Goal: Transaction & Acquisition: Purchase product/service

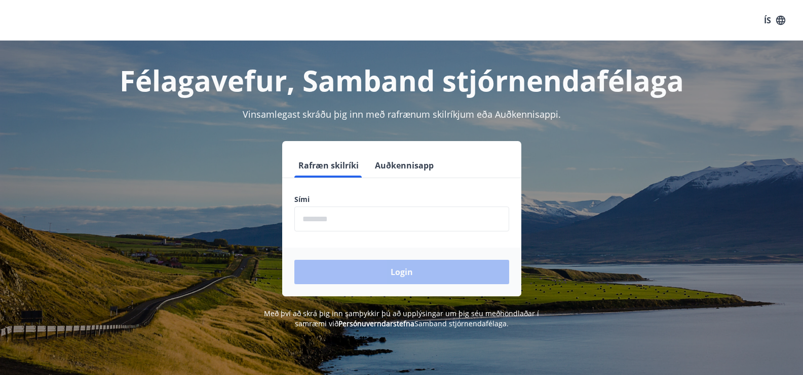
click at [315, 218] on input "phone" at bounding box center [401, 218] width 215 height 25
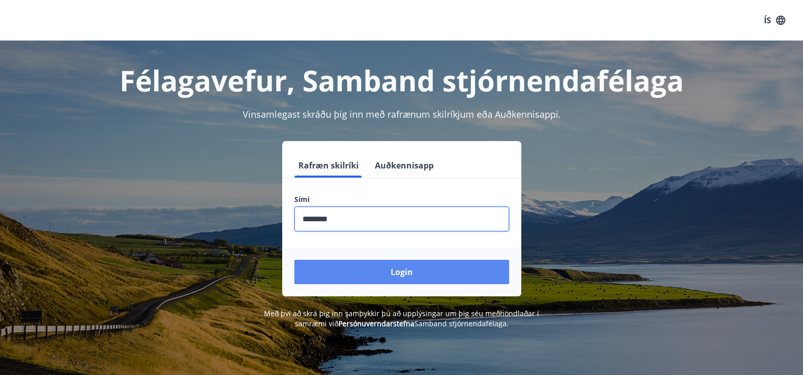
type input "********"
click at [417, 282] on button "Login" at bounding box center [401, 272] width 215 height 24
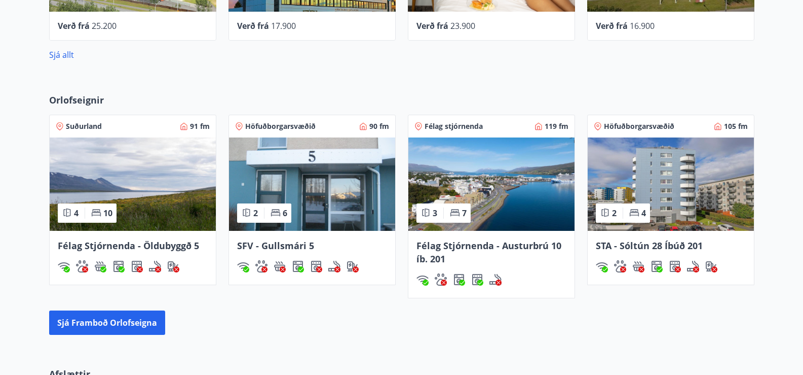
scroll to position [608, 0]
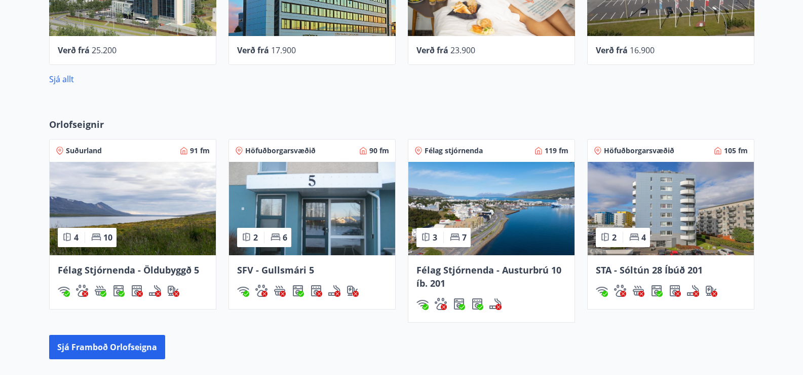
click at [658, 270] on span "STA - Sóltún 28 Íbúð 201" at bounding box center [649, 270] width 107 height 12
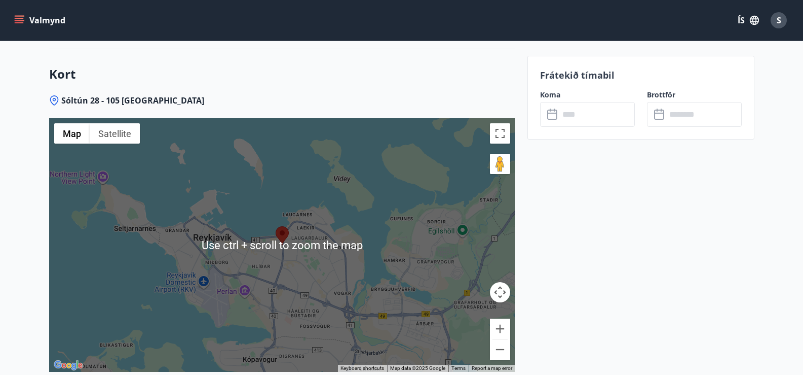
scroll to position [1318, 0]
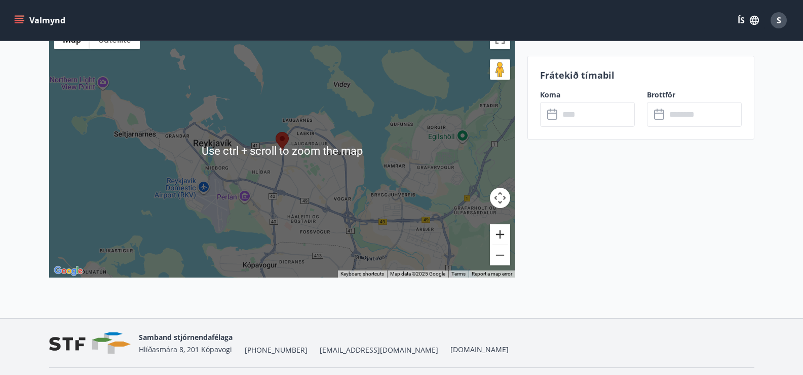
click at [503, 238] on button "Zoom in" at bounding box center [500, 234] width 20 height 20
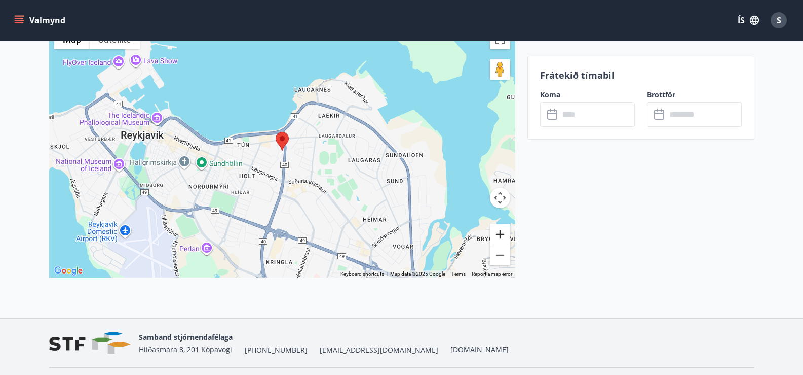
click at [503, 238] on button "Zoom in" at bounding box center [500, 234] width 20 height 20
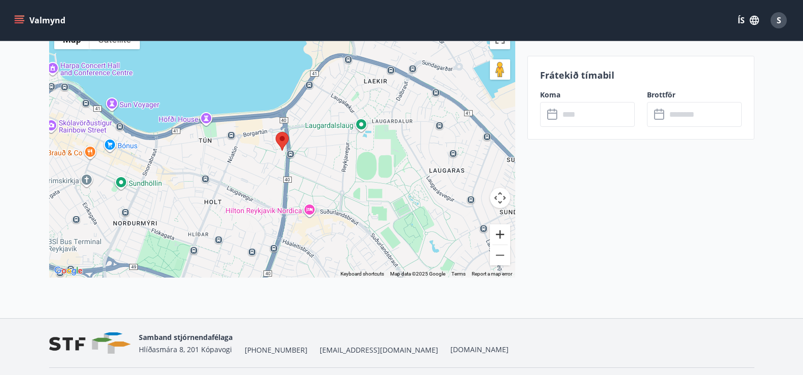
click at [503, 238] on button "Zoom in" at bounding box center [500, 234] width 20 height 20
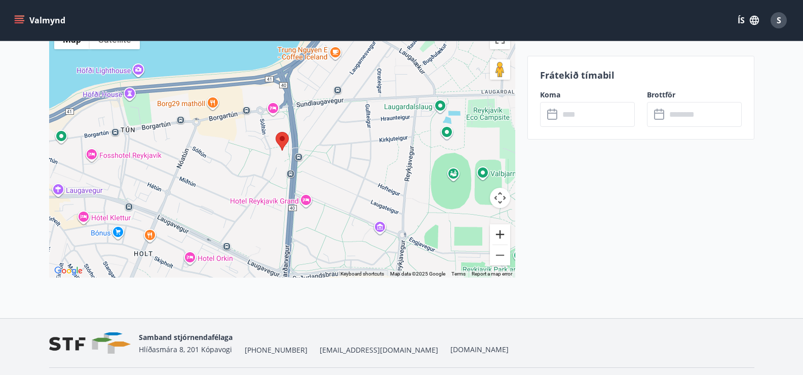
click at [503, 238] on button "Zoom in" at bounding box center [500, 234] width 20 height 20
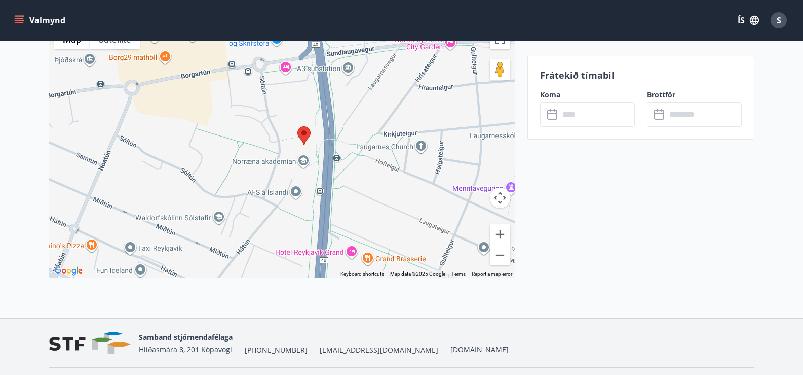
drag, startPoint x: 418, startPoint y: 196, endPoint x: 438, endPoint y: 191, distance: 21.5
click at [438, 191] on div at bounding box center [282, 150] width 466 height 253
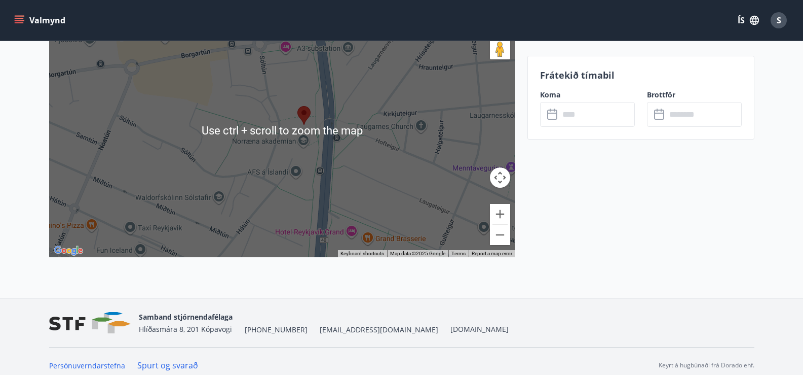
scroll to position [1346, 0]
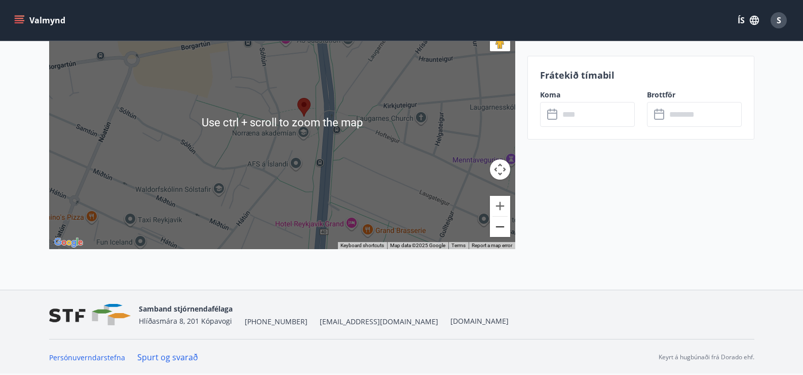
click at [505, 229] on button "Zoom out" at bounding box center [500, 226] width 20 height 20
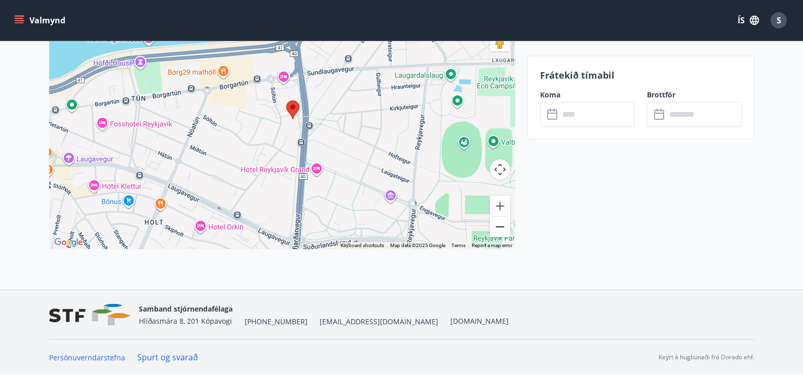
click at [508, 230] on button "Zoom out" at bounding box center [500, 226] width 20 height 20
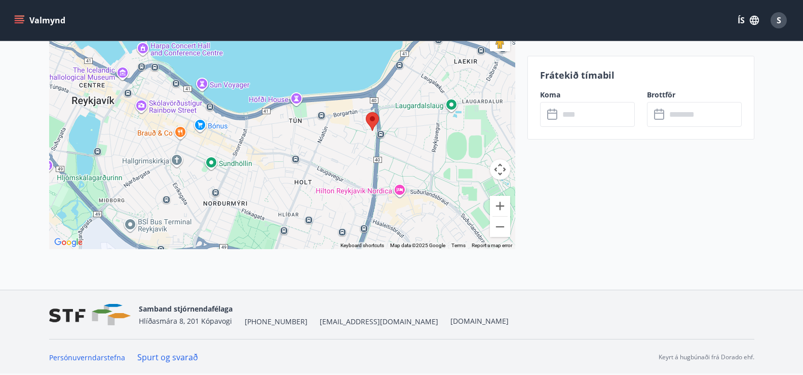
drag, startPoint x: 344, startPoint y: 166, endPoint x: 428, endPoint y: 176, distance: 85.3
click at [428, 176] on div at bounding box center [282, 121] width 466 height 253
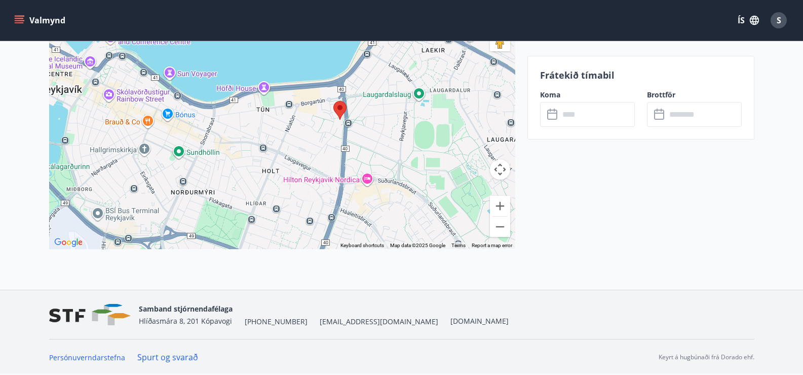
drag, startPoint x: 457, startPoint y: 178, endPoint x: 423, endPoint y: 167, distance: 35.3
click at [423, 167] on div at bounding box center [282, 121] width 466 height 253
click at [577, 123] on input "text" at bounding box center [598, 114] width 76 height 25
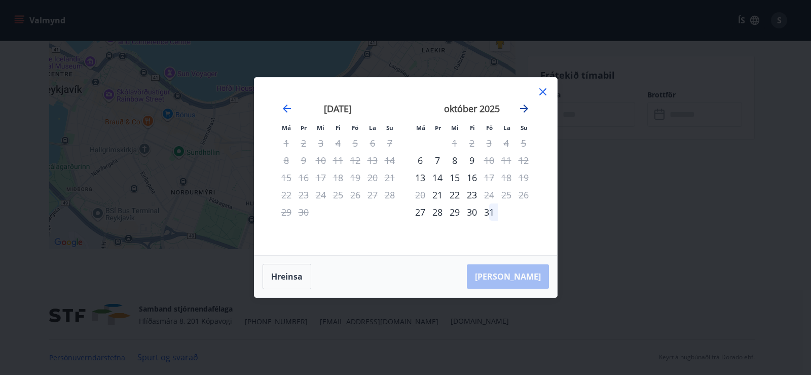
click at [527, 106] on icon "Move forward to switch to the next month." at bounding box center [524, 108] width 12 height 12
click at [546, 93] on icon at bounding box center [543, 92] width 12 height 12
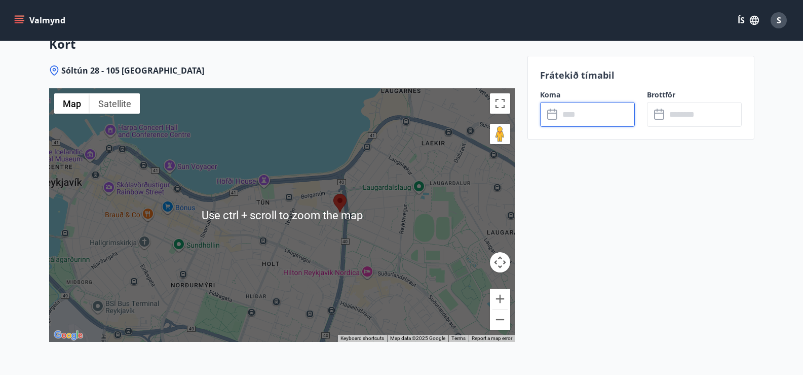
scroll to position [1245, 0]
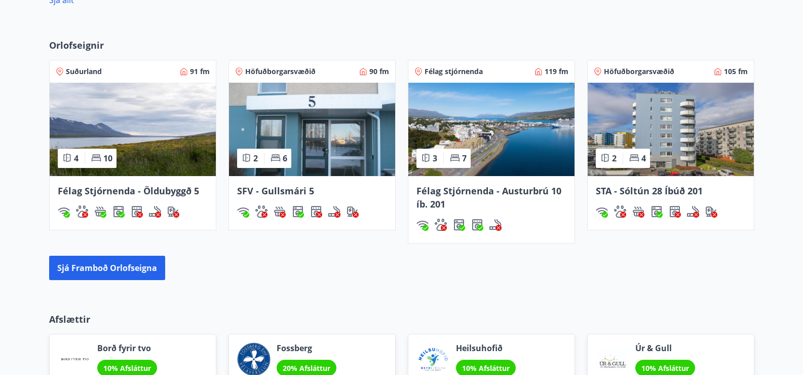
scroll to position [710, 0]
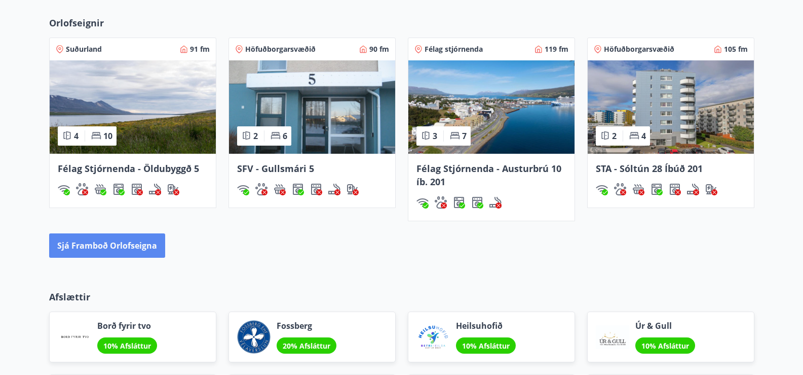
click at [116, 243] on button "Sjá framboð orlofseigna" at bounding box center [107, 245] width 116 height 24
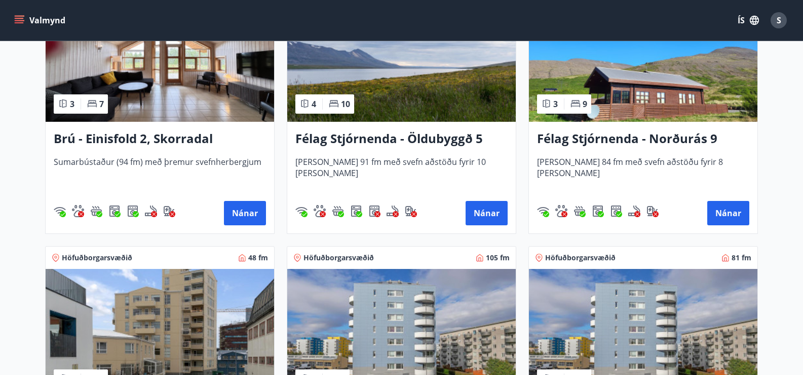
scroll to position [912, 0]
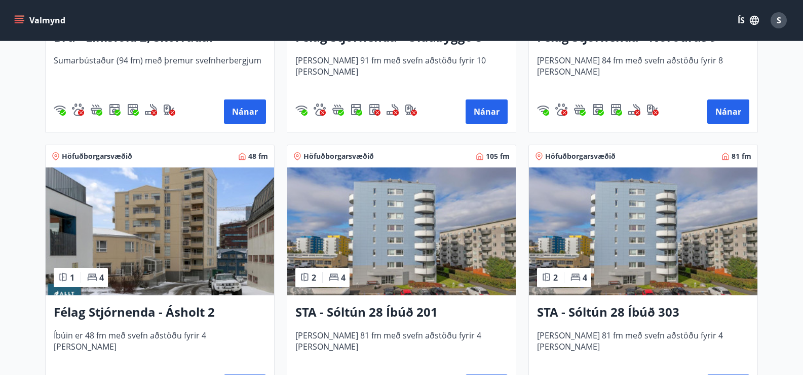
click at [142, 310] on h3 "Félag Stjórnenda - Ásholt 2" at bounding box center [160, 312] width 212 height 18
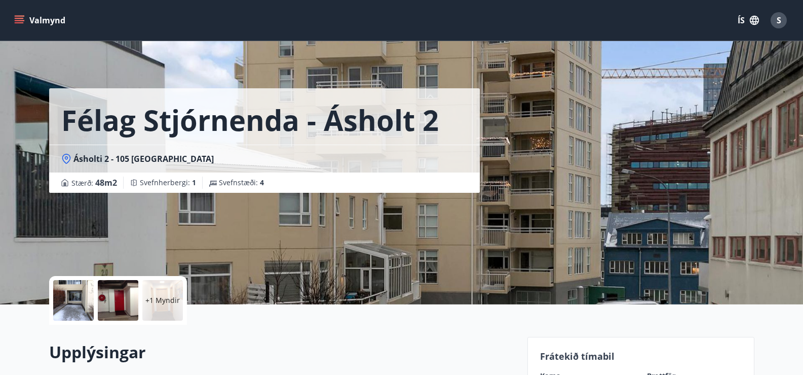
scroll to position [101, 0]
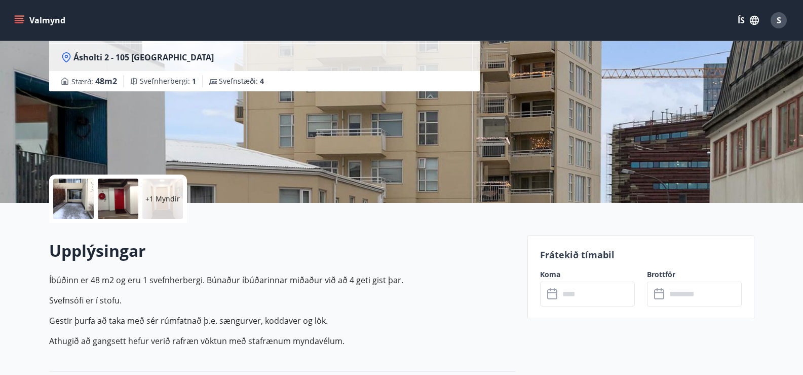
click at [597, 297] on input "text" at bounding box center [598, 293] width 76 height 25
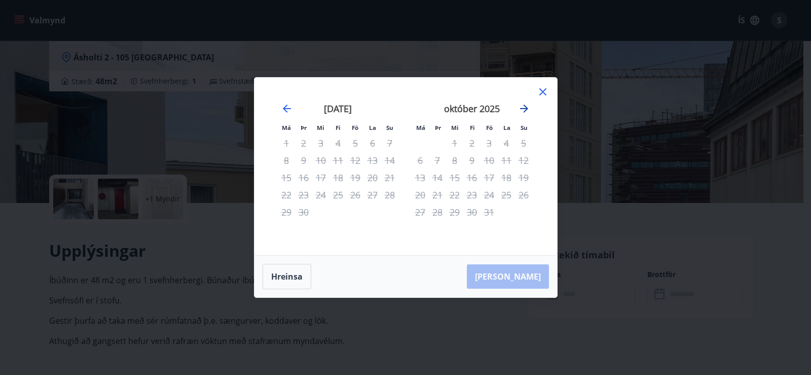
click at [524, 108] on icon "Move forward to switch to the next month." at bounding box center [524, 108] width 8 height 8
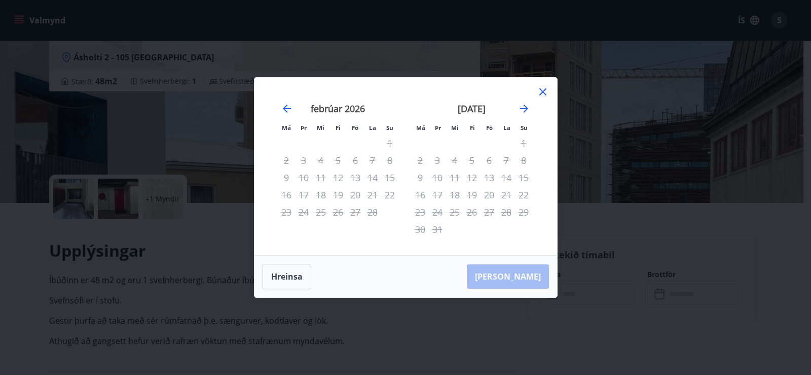
click at [539, 90] on icon at bounding box center [543, 92] width 12 height 12
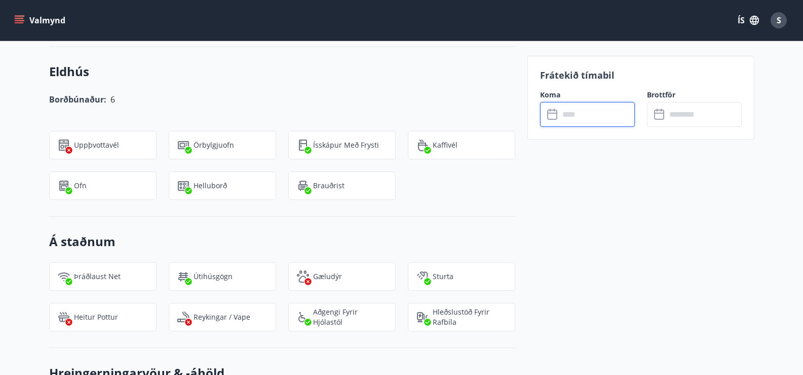
scroll to position [405, 0]
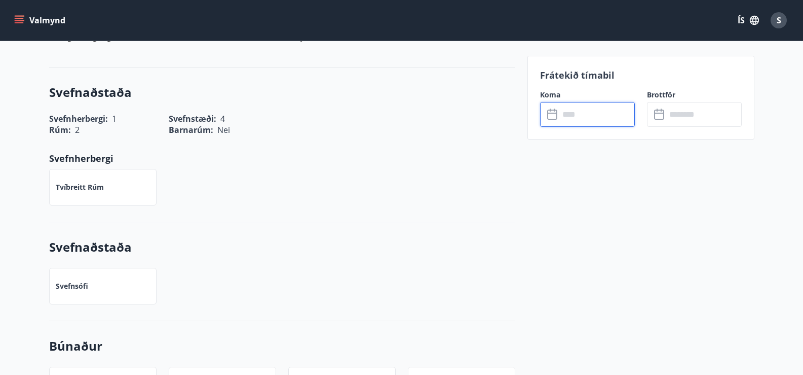
click at [617, 118] on input "text" at bounding box center [598, 114] width 76 height 25
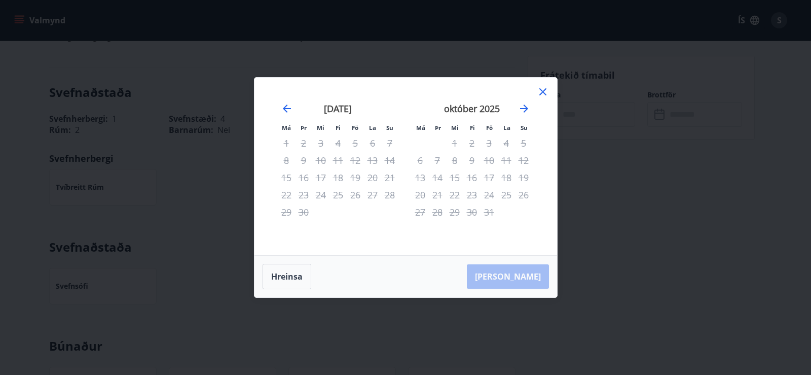
click at [513, 158] on div "11" at bounding box center [506, 160] width 17 height 17
click at [509, 162] on div "11" at bounding box center [506, 160] width 17 height 17
click at [523, 108] on icon "Move forward to switch to the next month." at bounding box center [524, 108] width 8 height 8
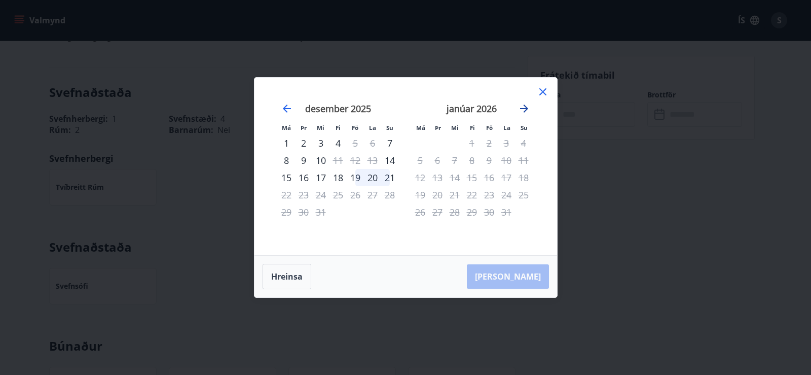
click at [524, 107] on icon "Move forward to switch to the next month." at bounding box center [524, 108] width 12 height 12
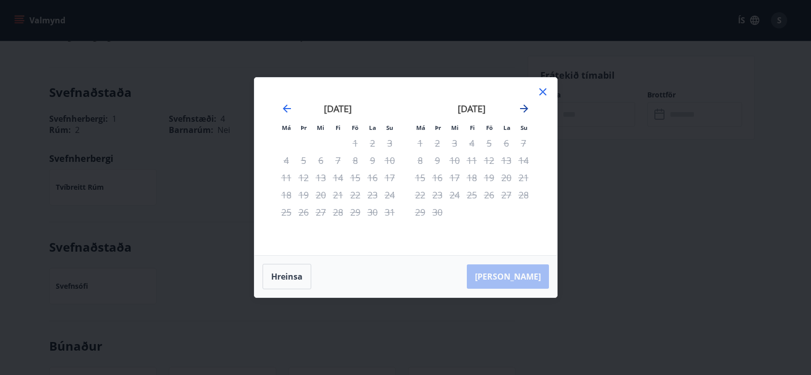
click at [524, 107] on icon "Move forward to switch to the next month." at bounding box center [524, 108] width 12 height 12
click at [525, 111] on icon "Move forward to switch to the next month." at bounding box center [524, 108] width 8 height 8
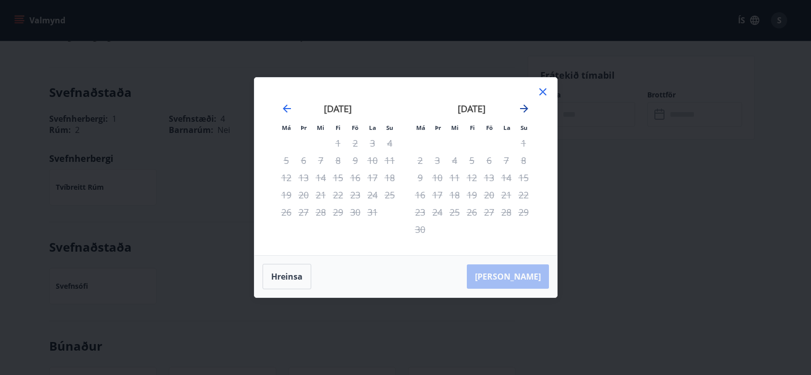
click at [525, 110] on icon "Move forward to switch to the next month." at bounding box center [524, 108] width 8 height 8
click at [545, 91] on icon at bounding box center [543, 92] width 12 height 12
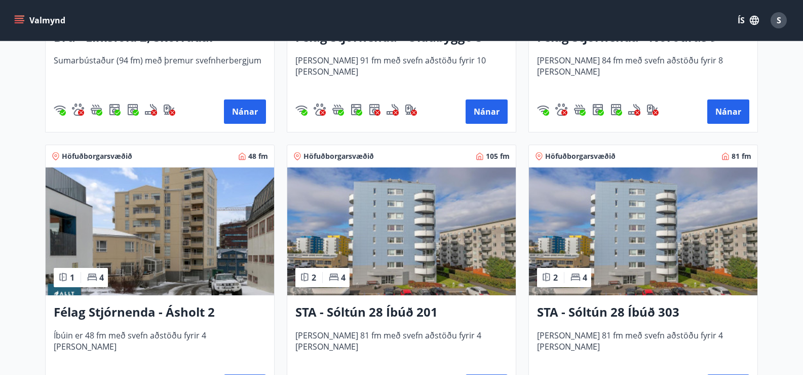
scroll to position [1014, 0]
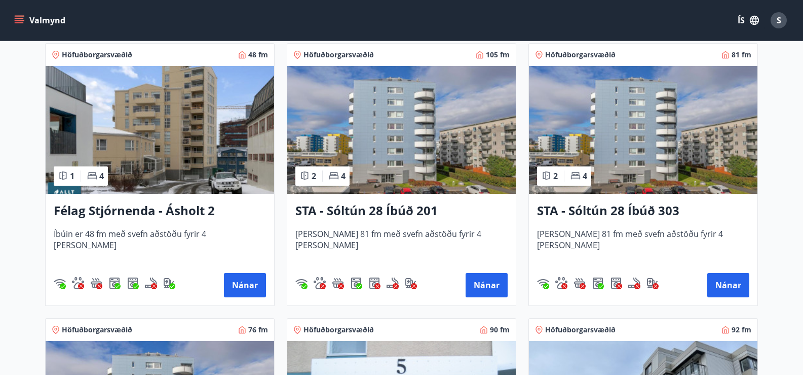
click at [643, 163] on img at bounding box center [643, 130] width 229 height 128
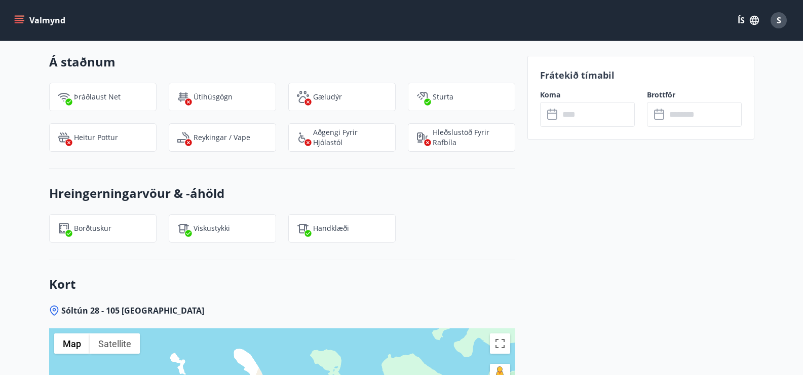
scroll to position [1216, 0]
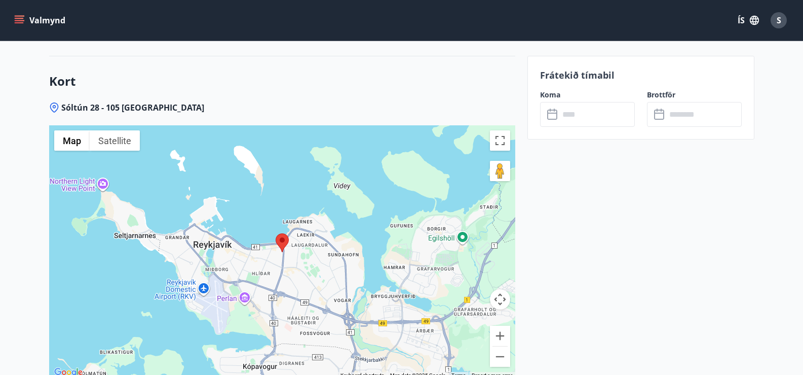
click at [615, 116] on input "text" at bounding box center [598, 114] width 76 height 25
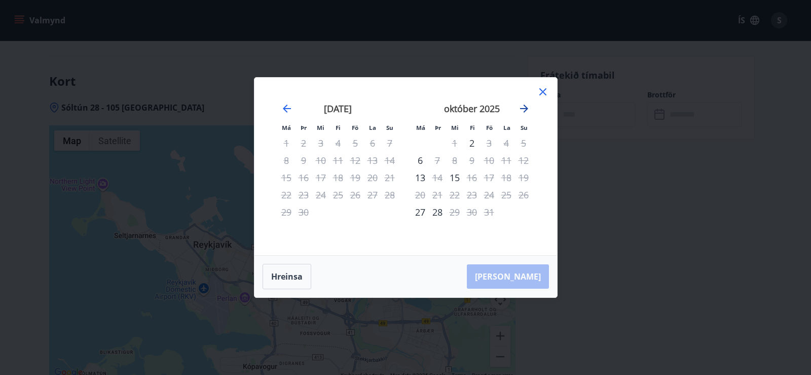
click at [525, 108] on icon "Move forward to switch to the next month." at bounding box center [524, 108] width 8 height 8
click at [525, 107] on icon "Move forward to switch to the next month." at bounding box center [524, 108] width 12 height 12
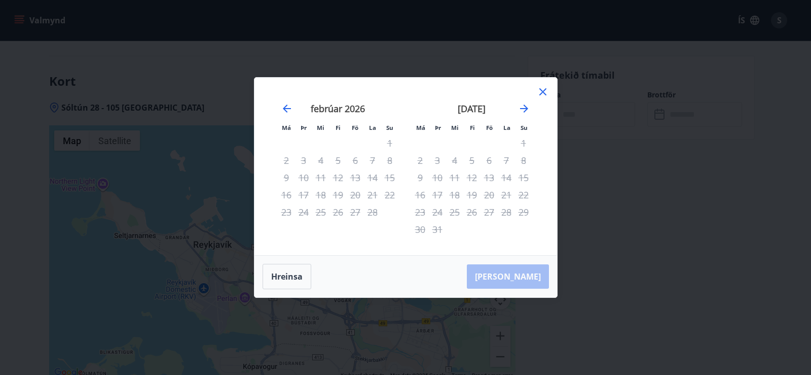
click at [540, 92] on icon at bounding box center [543, 92] width 12 height 12
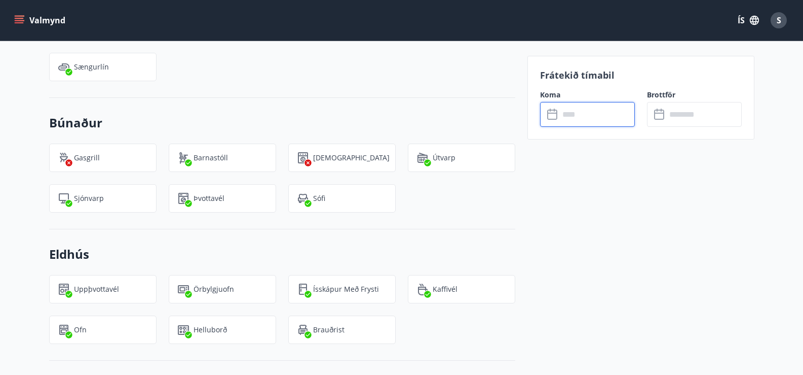
scroll to position [637, 0]
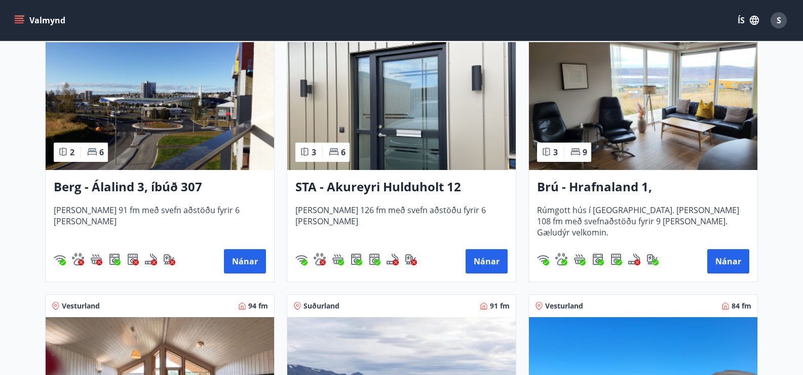
scroll to position [507, 0]
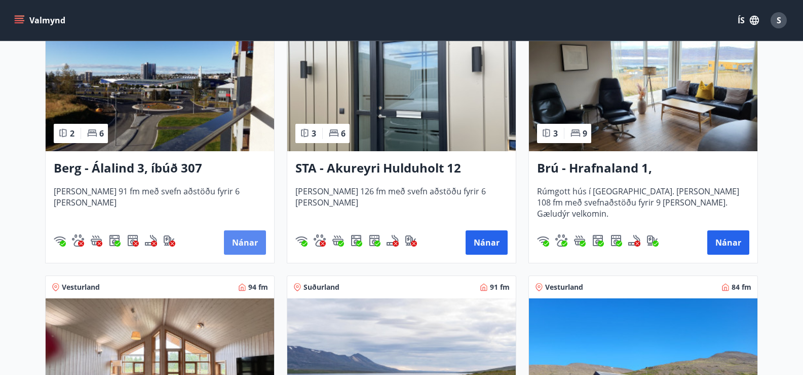
click at [252, 239] on button "Nánar" at bounding box center [245, 242] width 42 height 24
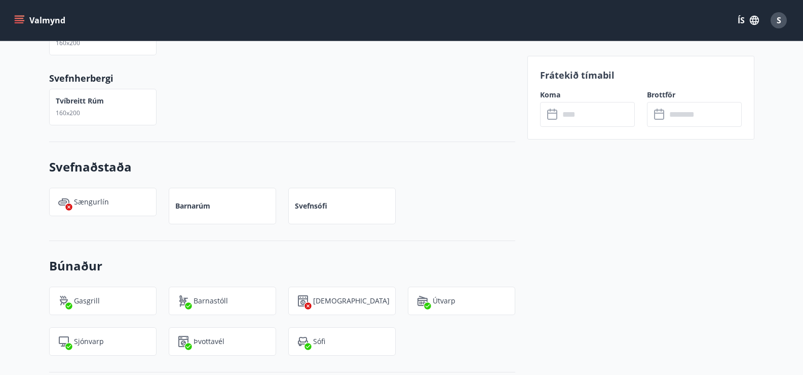
scroll to position [608, 0]
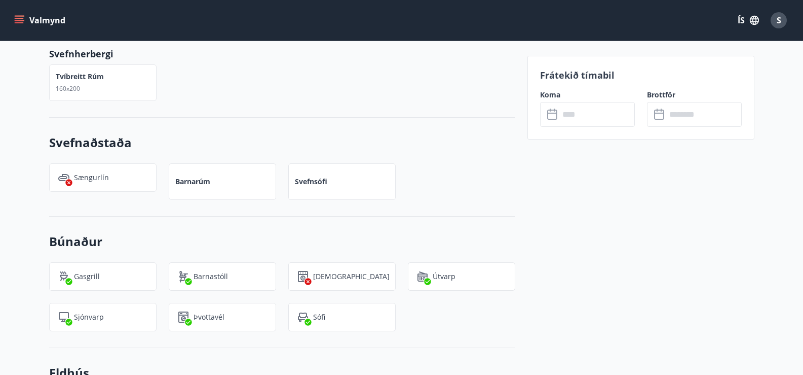
click at [570, 118] on input "text" at bounding box center [598, 114] width 76 height 25
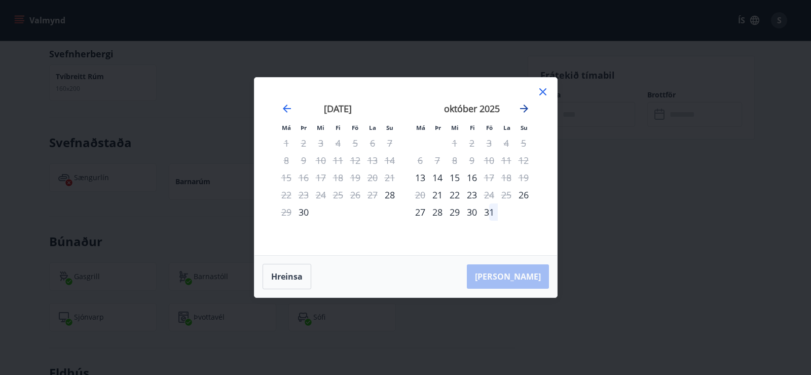
click at [526, 105] on icon "Move forward to switch to the next month." at bounding box center [524, 108] width 12 height 12
drag, startPoint x: 542, startPoint y: 94, endPoint x: 545, endPoint y: 86, distance: 8.9
click at [542, 93] on icon at bounding box center [543, 92] width 12 height 12
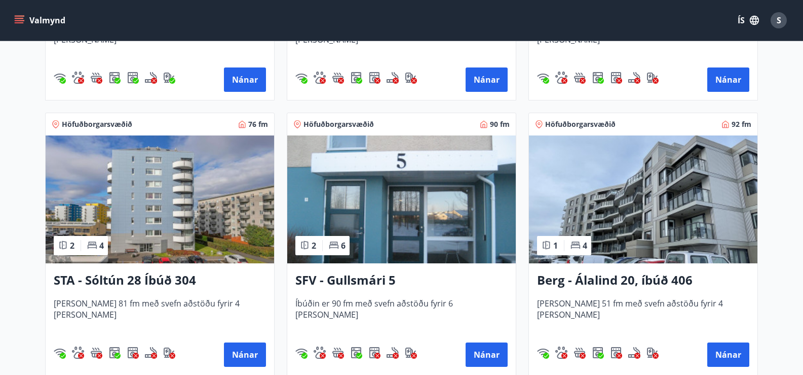
scroll to position [1318, 0]
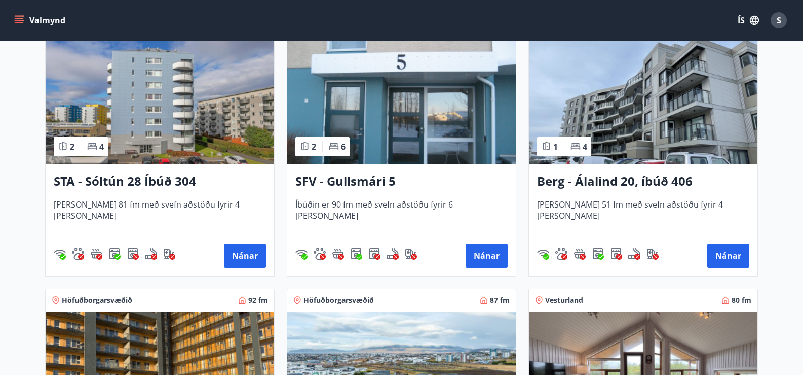
click at [358, 179] on h3 "SFV - Gullsmári 5" at bounding box center [402, 181] width 212 height 18
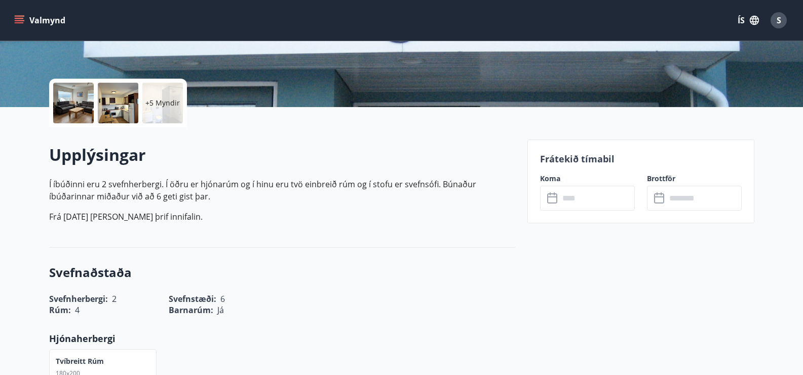
scroll to position [203, 0]
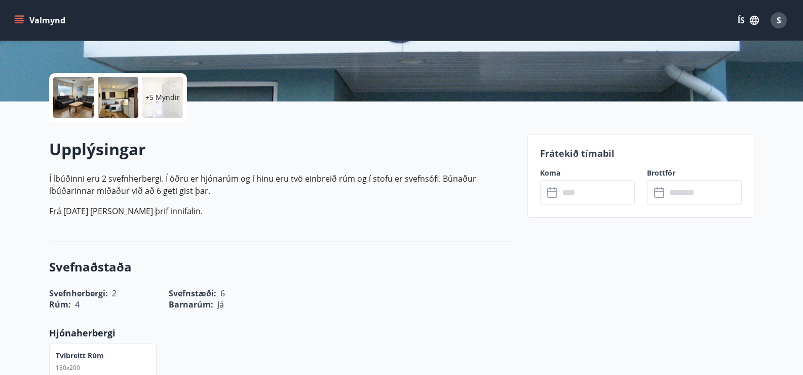
click at [586, 195] on input "text" at bounding box center [598, 192] width 76 height 25
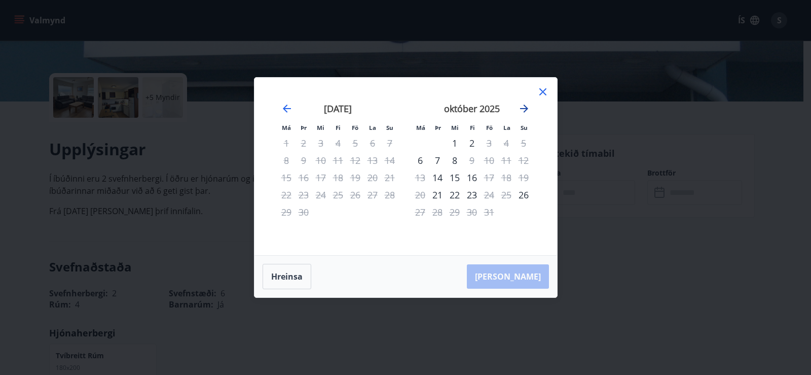
click at [526, 105] on icon "Move forward to switch to the next month." at bounding box center [524, 108] width 12 height 12
click at [527, 104] on icon "Move forward to switch to the next month." at bounding box center [524, 108] width 12 height 12
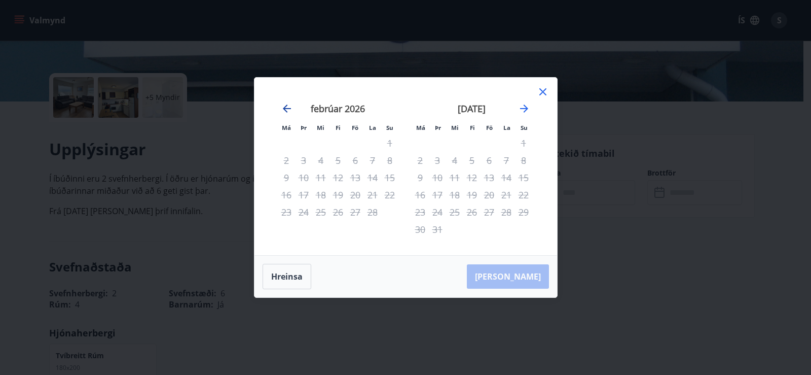
click at [285, 109] on icon "Move backward to switch to the previous month." at bounding box center [287, 108] width 8 height 8
click at [522, 108] on icon "Move forward to switch to the next month." at bounding box center [524, 108] width 8 height 8
click at [522, 106] on icon "Move forward to switch to the next month." at bounding box center [524, 108] width 12 height 12
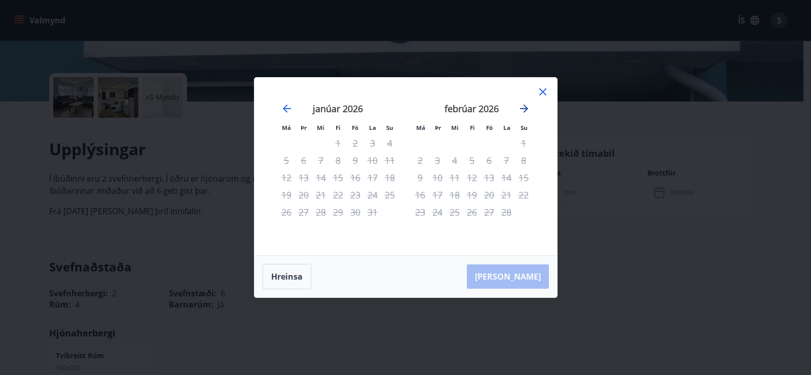
click at [522, 106] on icon "Move forward to switch to the next month." at bounding box center [524, 108] width 12 height 12
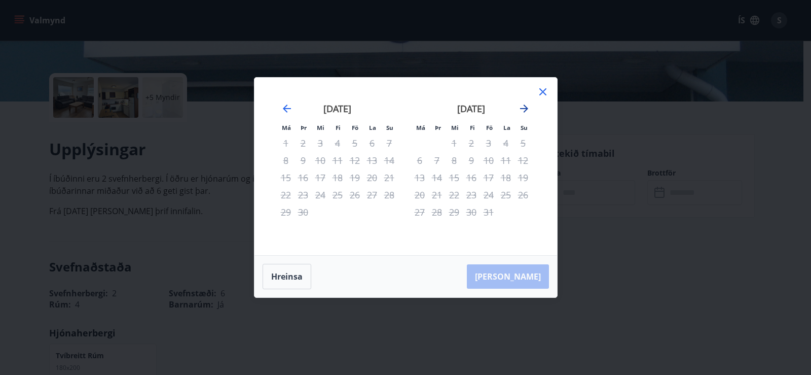
click at [522, 106] on icon "Move forward to switch to the next month." at bounding box center [524, 108] width 12 height 12
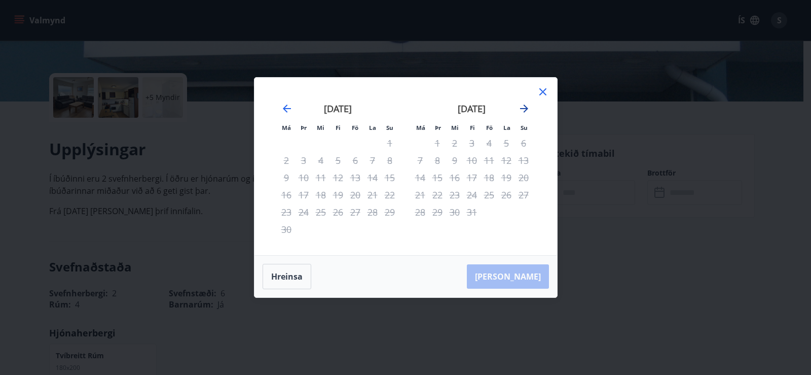
click at [522, 106] on icon "Move forward to switch to the next month." at bounding box center [524, 108] width 12 height 12
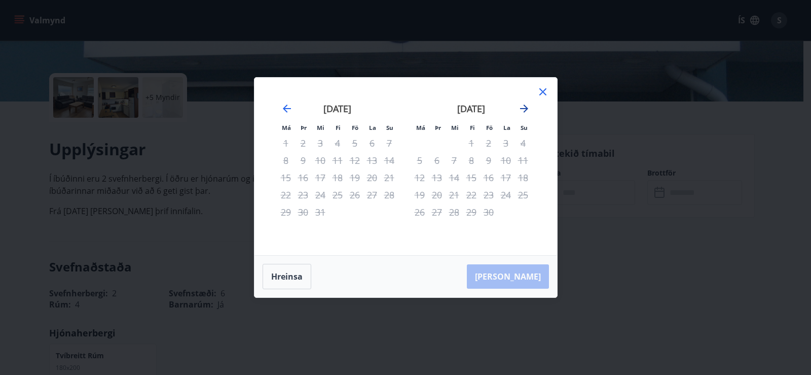
click at [522, 106] on icon "Move forward to switch to the next month." at bounding box center [524, 108] width 12 height 12
click at [540, 94] on icon at bounding box center [543, 92] width 12 height 12
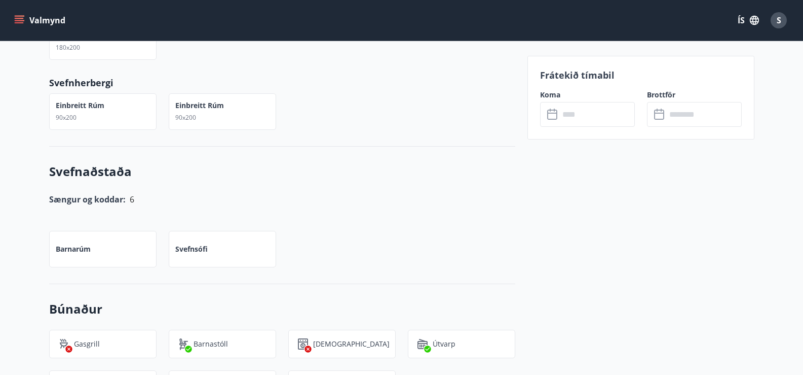
scroll to position [608, 0]
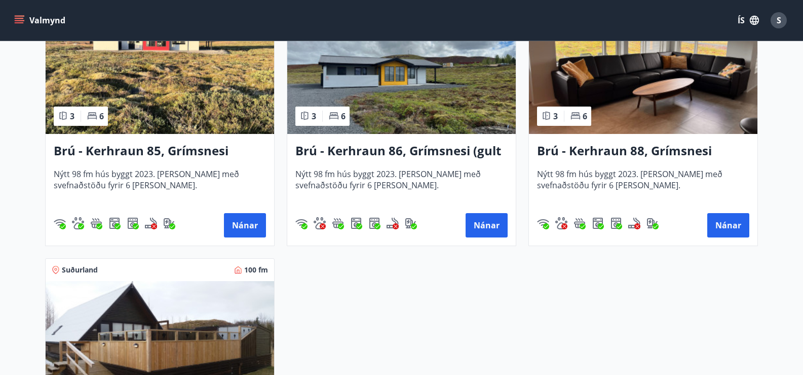
scroll to position [2321, 0]
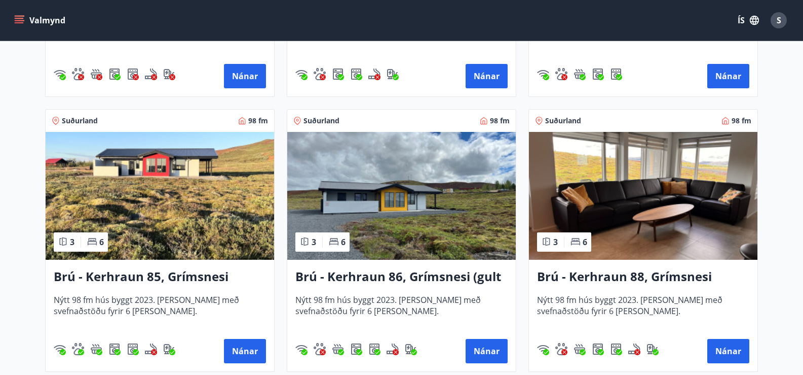
click at [17, 20] on icon "menu" at bounding box center [19, 20] width 10 height 10
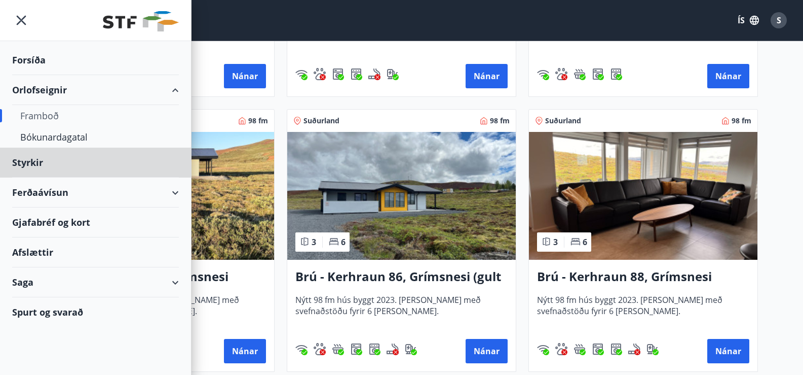
click at [38, 55] on div "Forsíða" at bounding box center [95, 60] width 167 height 30
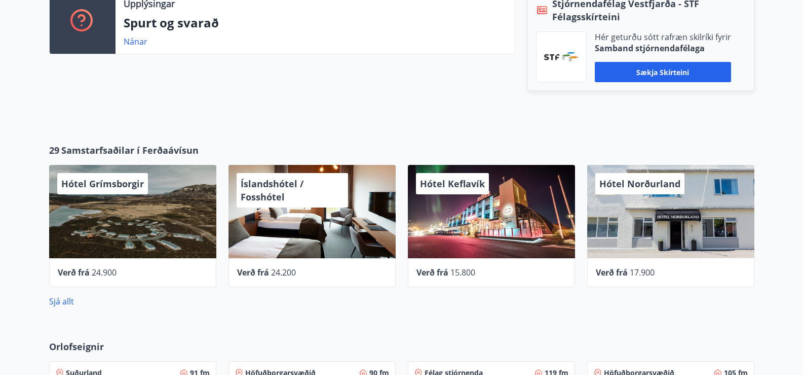
scroll to position [405, 0]
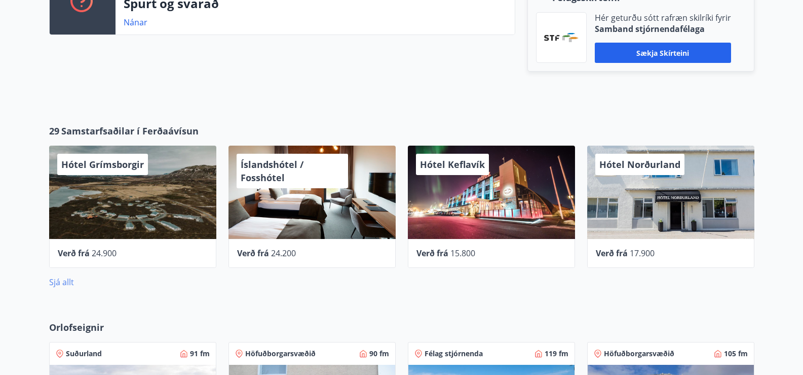
click at [68, 281] on link "Sjá allt" at bounding box center [61, 281] width 25 height 11
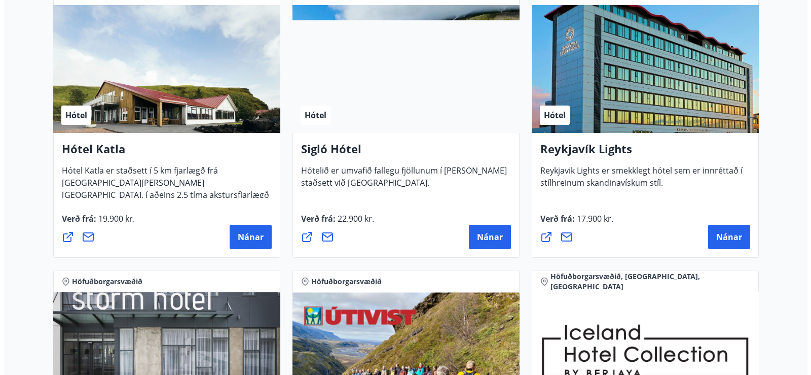
scroll to position [811, 0]
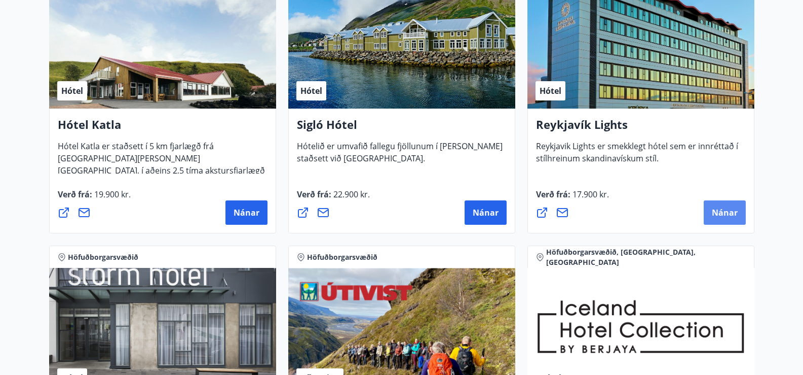
click at [727, 212] on span "Nánar" at bounding box center [725, 212] width 26 height 11
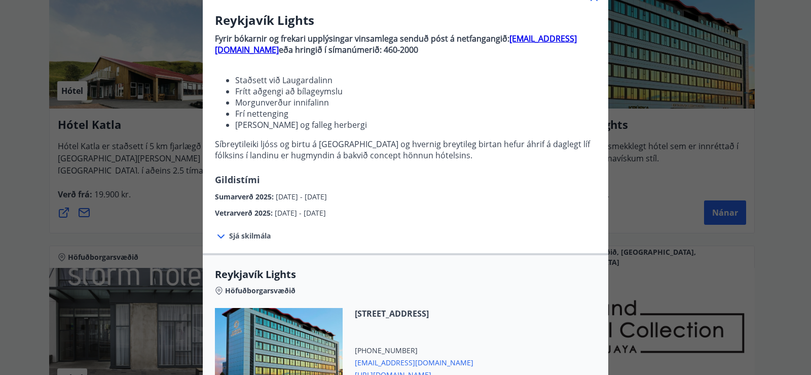
scroll to position [101, 0]
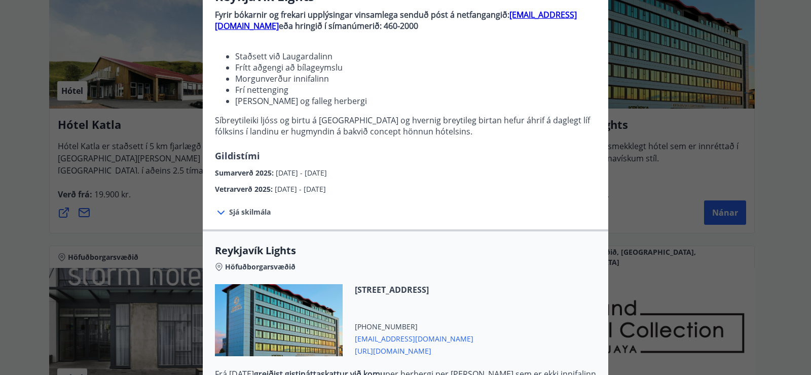
click at [251, 211] on span "Sjá skilmála" at bounding box center [250, 212] width 42 height 10
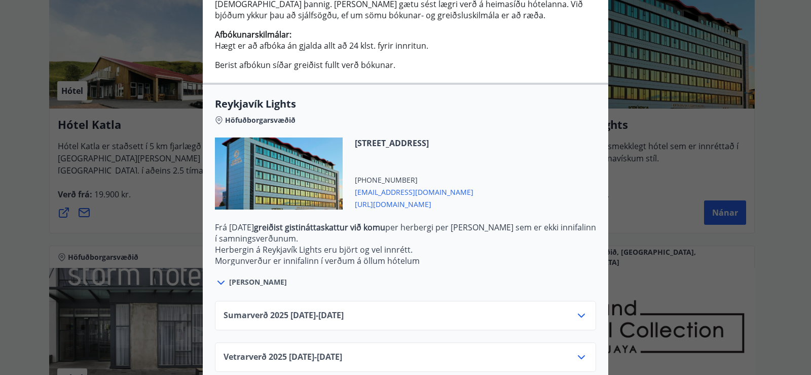
scroll to position [356, 0]
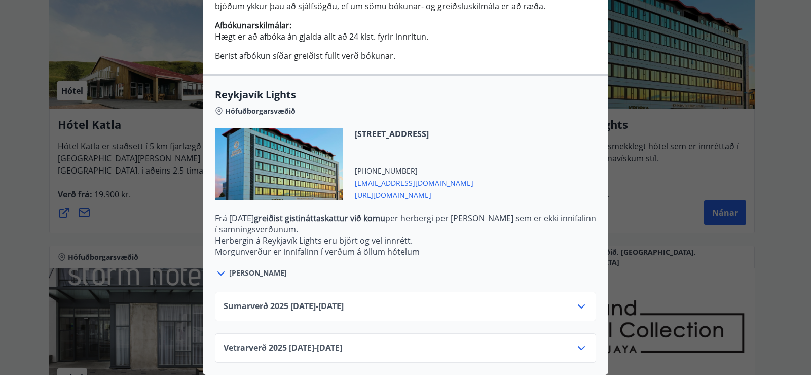
click at [577, 342] on icon at bounding box center [581, 348] width 12 height 12
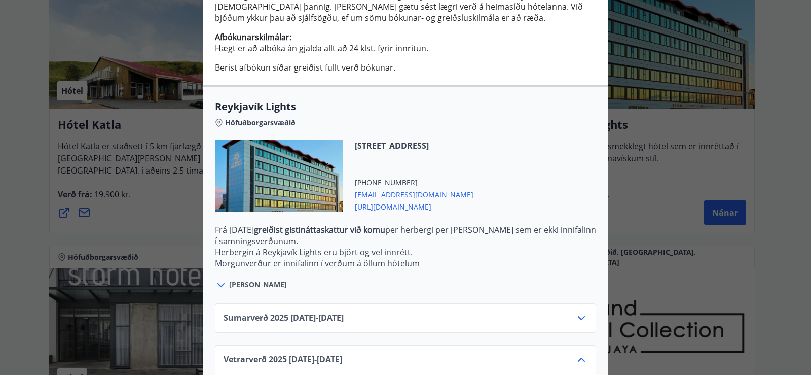
scroll to position [438, 0]
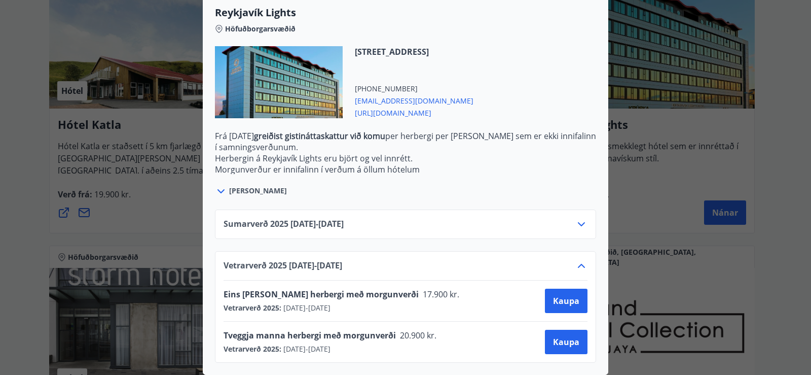
click at [215, 185] on icon at bounding box center [221, 191] width 12 height 12
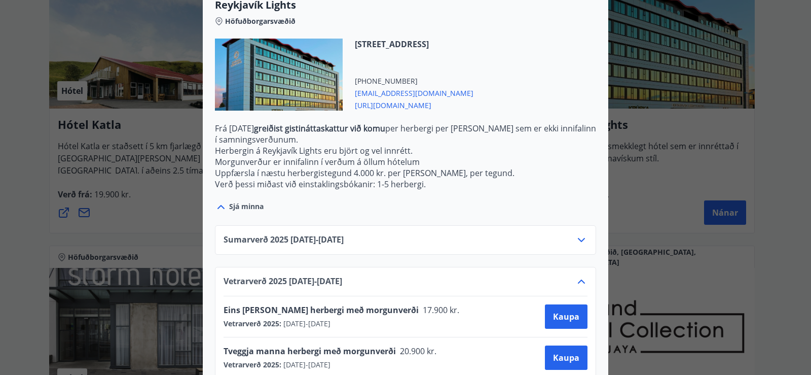
click at [216, 209] on icon at bounding box center [221, 207] width 12 height 12
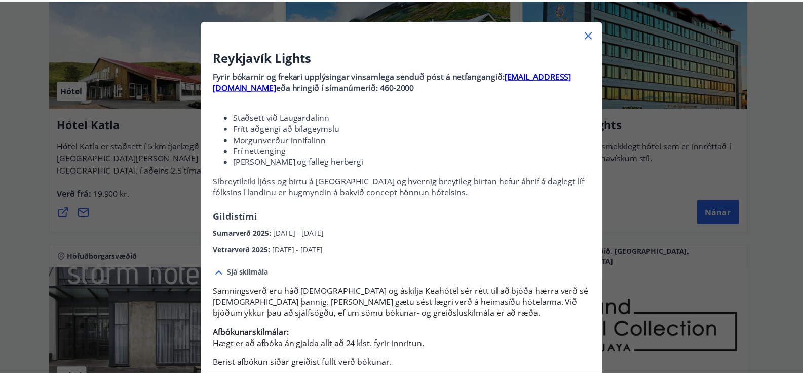
scroll to position [0, 0]
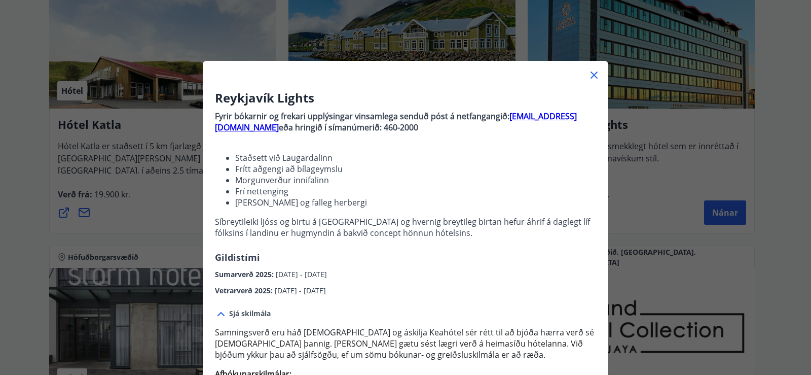
click at [592, 70] on icon at bounding box center [594, 75] width 12 height 12
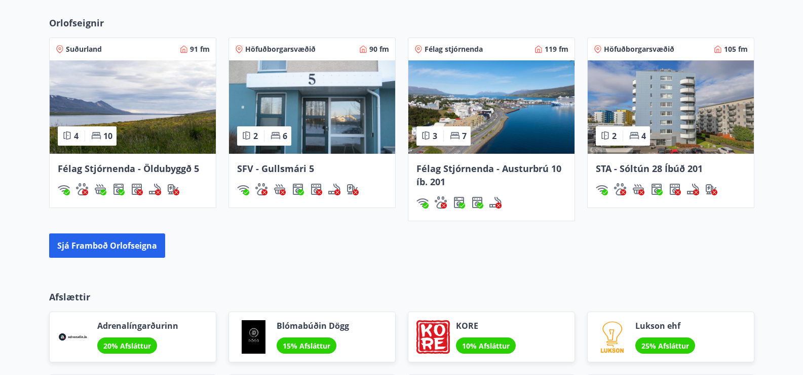
scroll to position [811, 0]
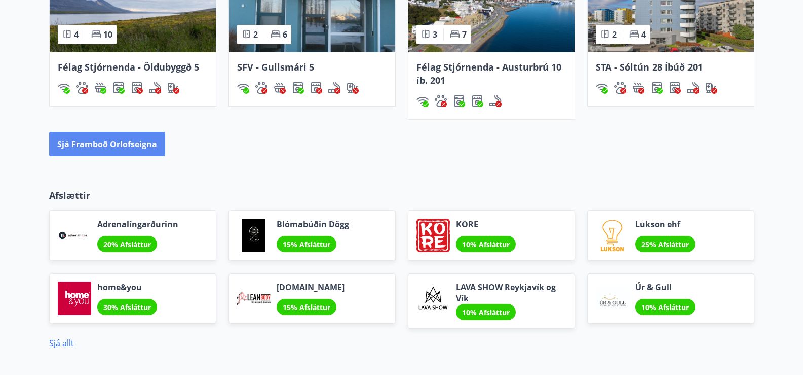
click at [131, 148] on button "Sjá framboð orlofseigna" at bounding box center [107, 144] width 116 height 24
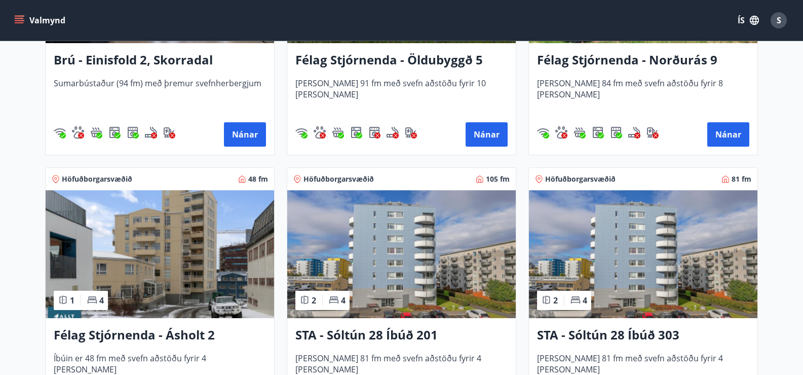
scroll to position [912, 0]
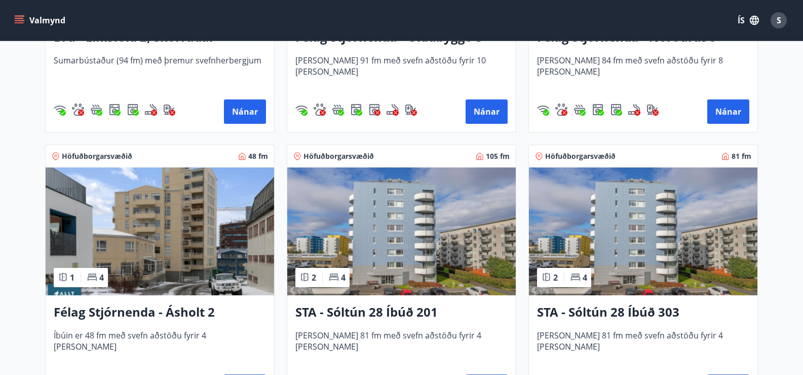
click at [399, 308] on h3 "STA - Sóltún 28 Íbúð 201" at bounding box center [402, 312] width 212 height 18
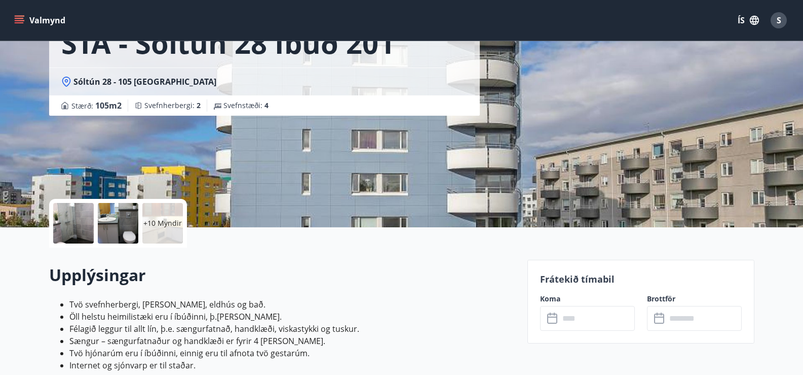
scroll to position [101, 0]
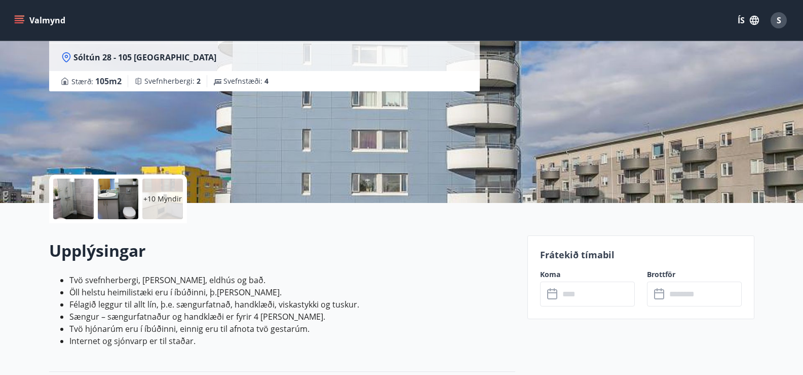
click at [592, 297] on input "text" at bounding box center [598, 293] width 76 height 25
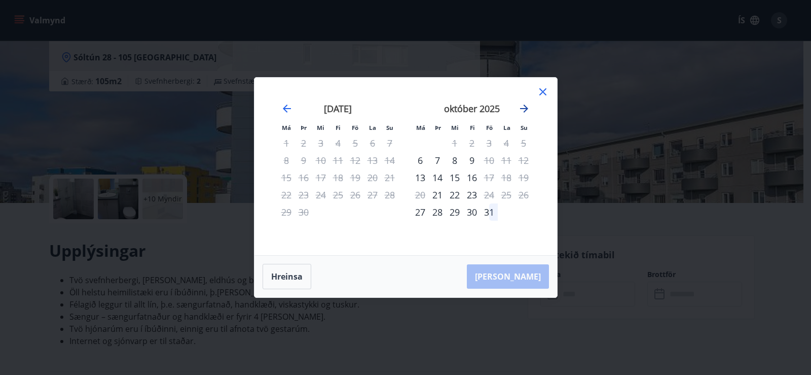
click at [526, 106] on icon "Move forward to switch to the next month." at bounding box center [524, 108] width 8 height 8
click at [542, 91] on icon at bounding box center [543, 92] width 12 height 12
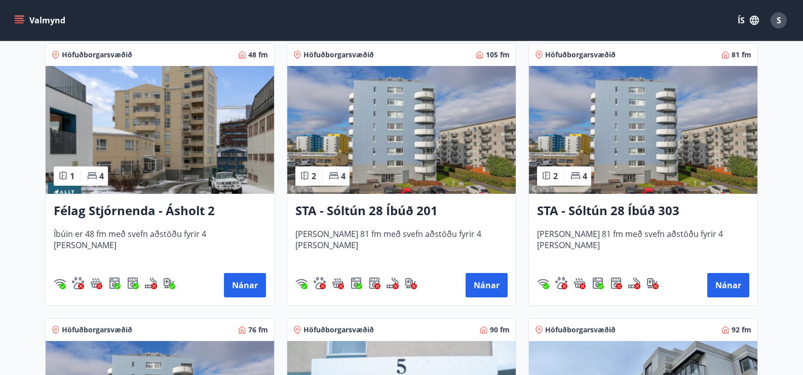
scroll to position [1115, 0]
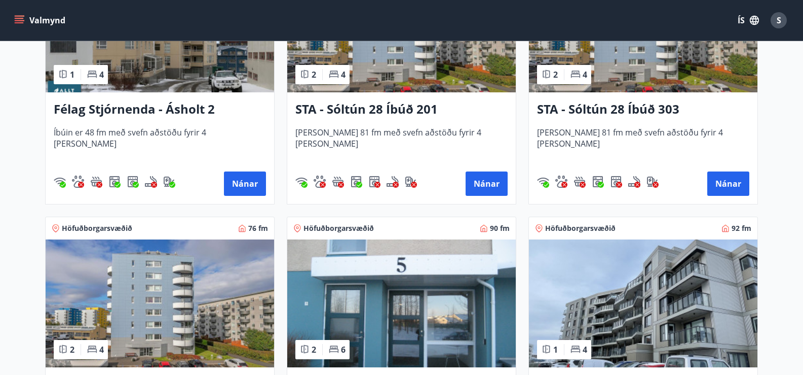
click at [168, 338] on img at bounding box center [160, 303] width 229 height 128
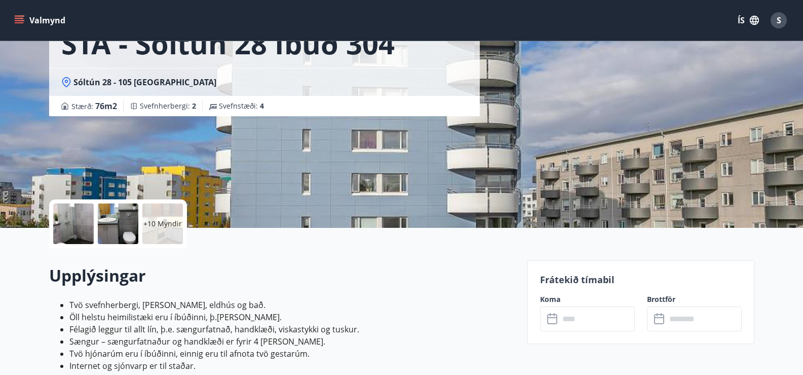
scroll to position [101, 0]
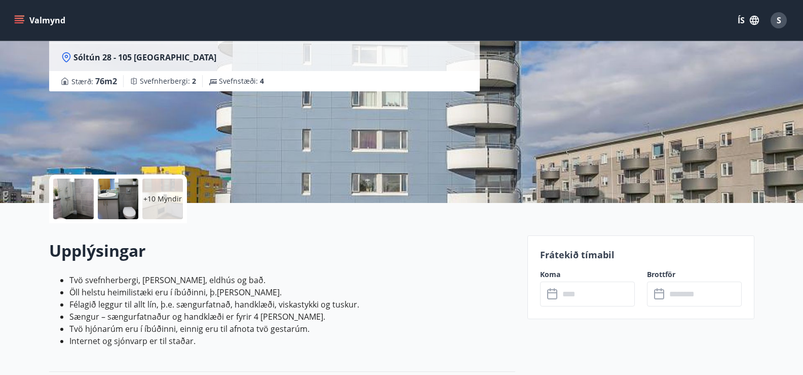
click at [571, 299] on input "text" at bounding box center [598, 293] width 76 height 25
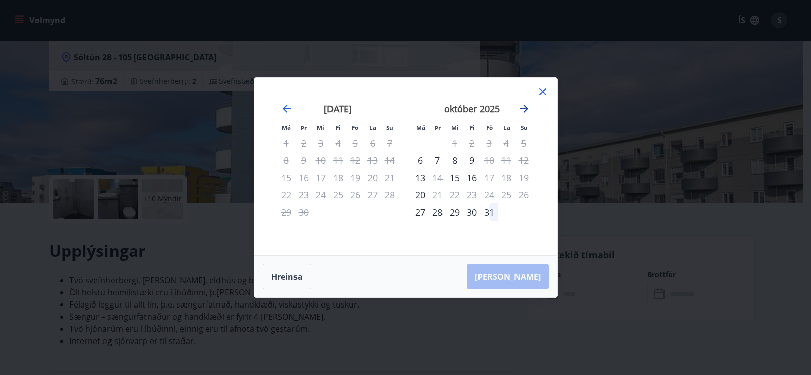
click at [525, 107] on icon "Move forward to switch to the next month." at bounding box center [524, 108] width 12 height 12
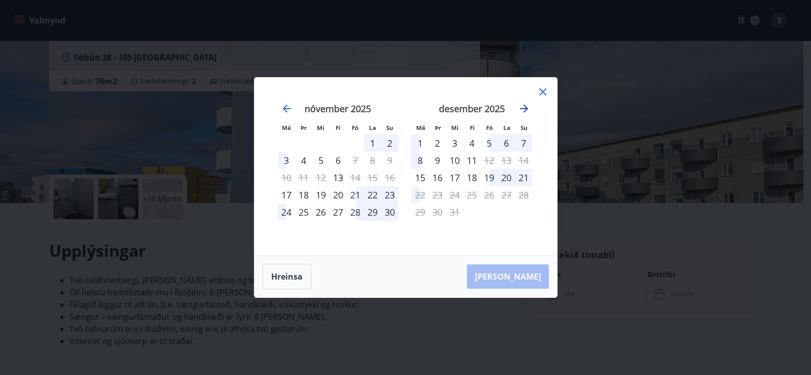
click at [525, 107] on icon "Move forward to switch to the next month." at bounding box center [524, 108] width 12 height 12
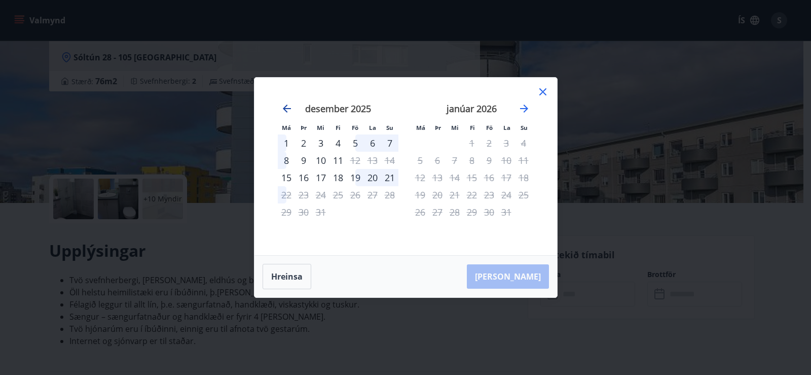
click at [288, 112] on icon "Move backward to switch to the previous month." at bounding box center [287, 108] width 12 height 12
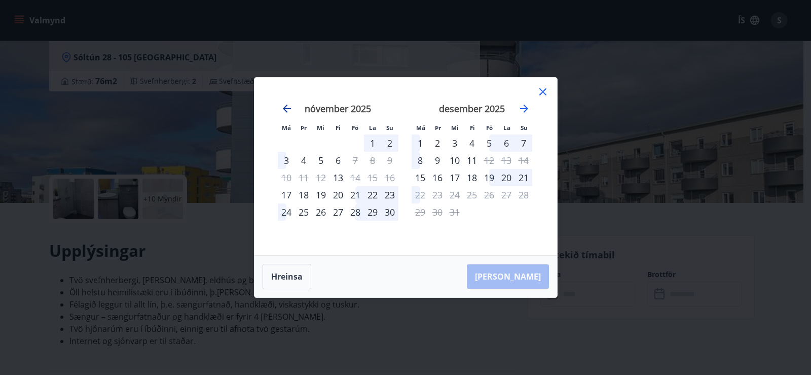
click at [288, 112] on icon "Move backward to switch to the previous month." at bounding box center [287, 108] width 12 height 12
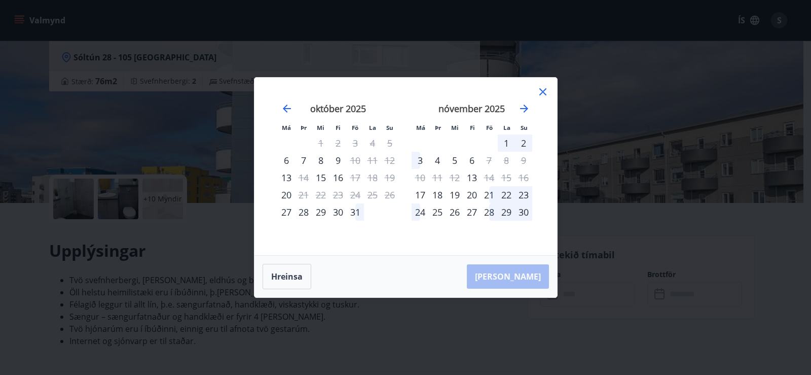
click at [542, 90] on icon at bounding box center [543, 92] width 12 height 12
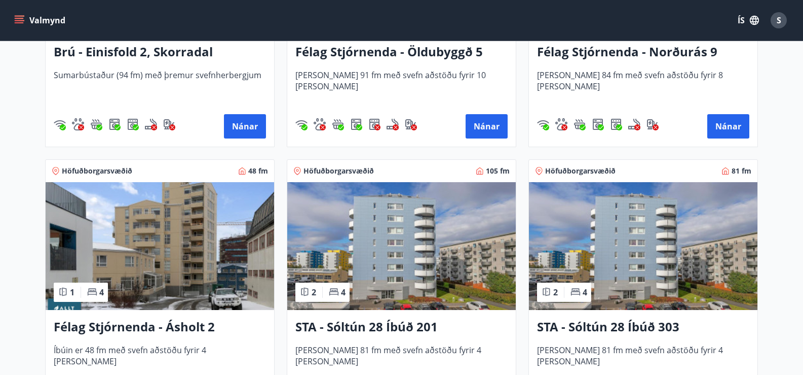
scroll to position [912, 0]
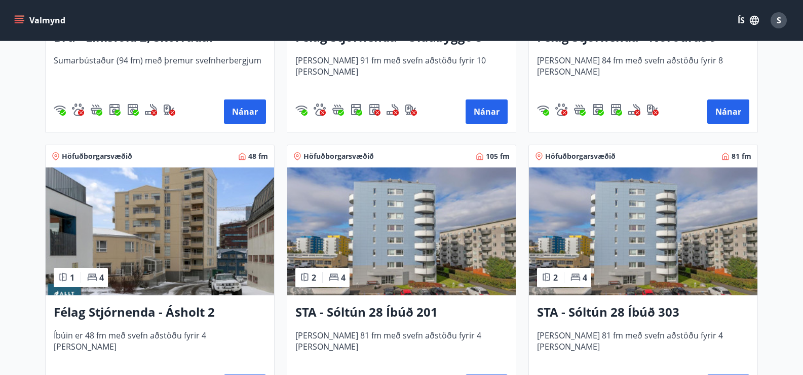
click at [638, 285] on img at bounding box center [643, 231] width 229 height 128
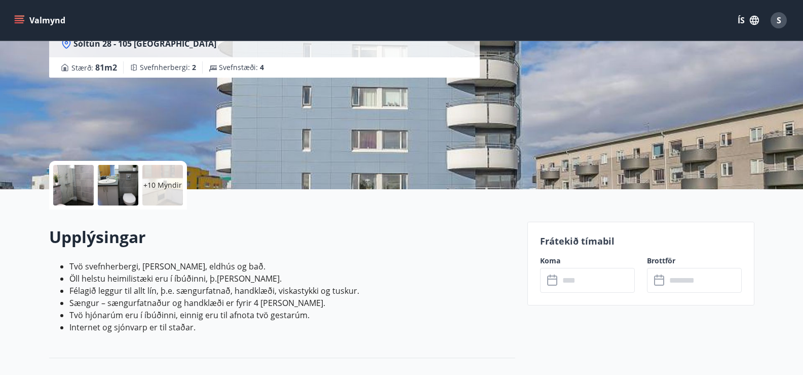
scroll to position [203, 0]
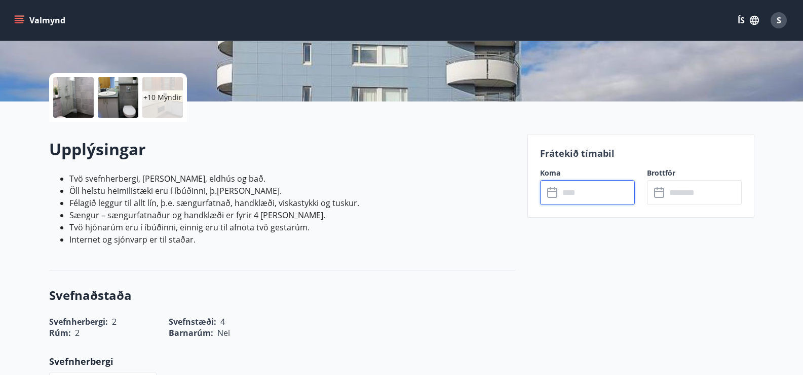
click at [602, 197] on input "text" at bounding box center [598, 192] width 76 height 25
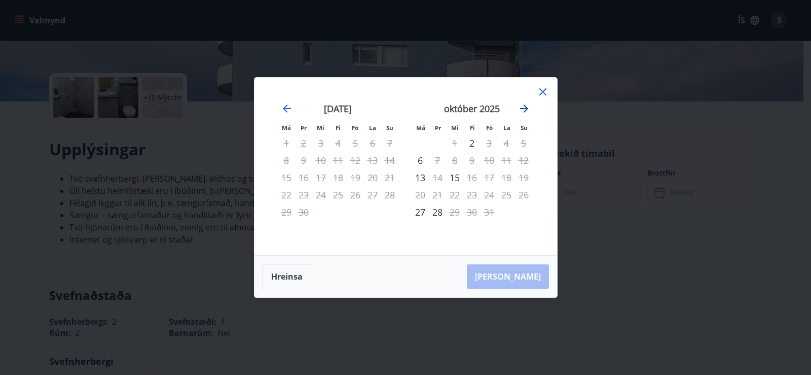
click at [526, 106] on icon "Move forward to switch to the next month." at bounding box center [524, 108] width 12 height 12
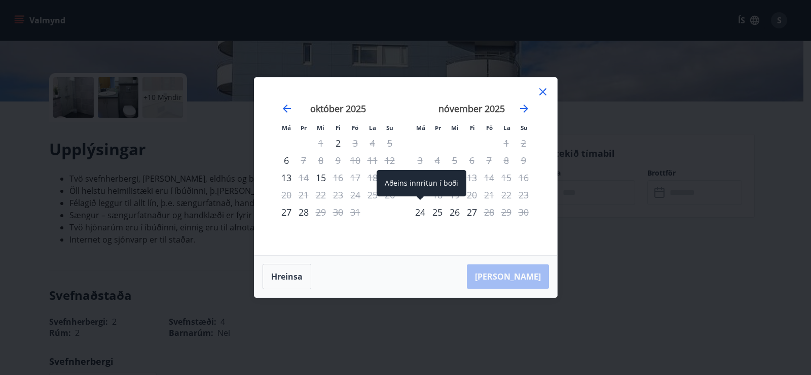
click at [420, 217] on div "24" at bounding box center [420, 211] width 17 height 17
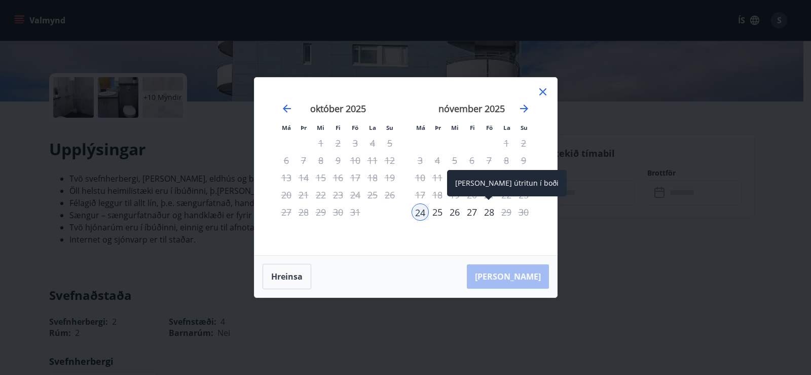
click at [489, 213] on div "28" at bounding box center [489, 211] width 17 height 17
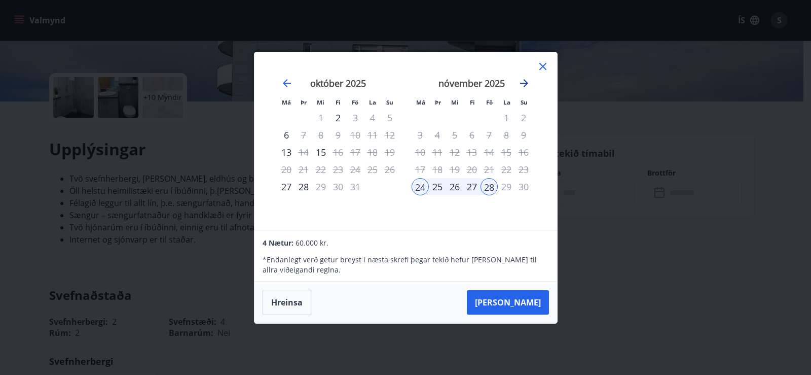
click at [529, 87] on icon "Move forward to switch to the next month." at bounding box center [524, 83] width 12 height 12
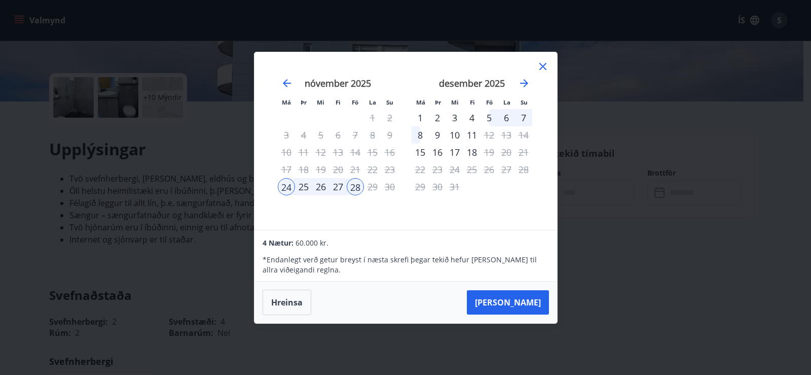
click at [288, 308] on button "Hreinsa" at bounding box center [287, 301] width 49 height 25
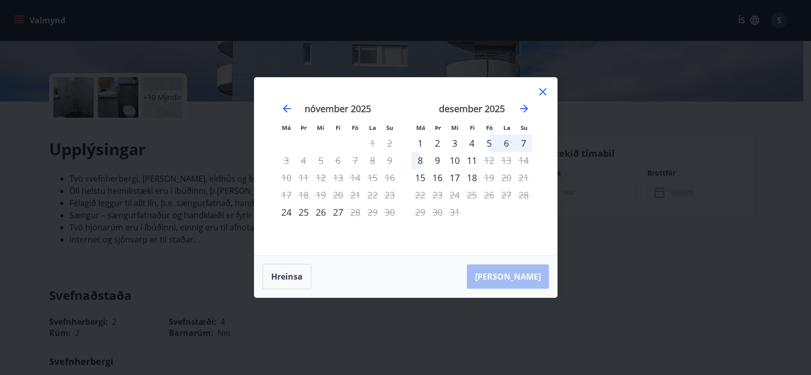
click at [419, 158] on div "8" at bounding box center [420, 160] width 17 height 17
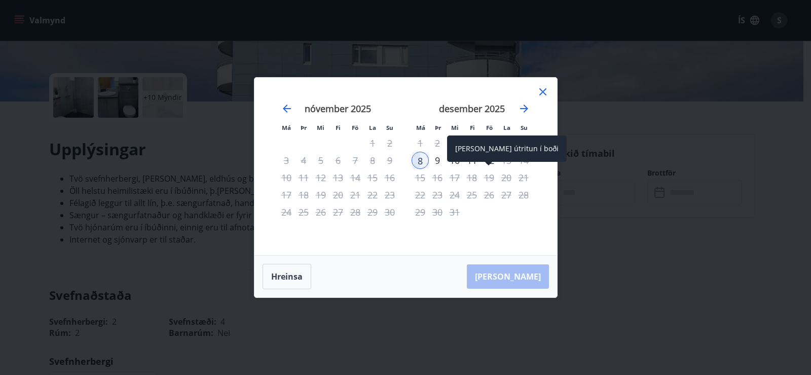
click at [482, 177] on div "19" at bounding box center [489, 177] width 17 height 17
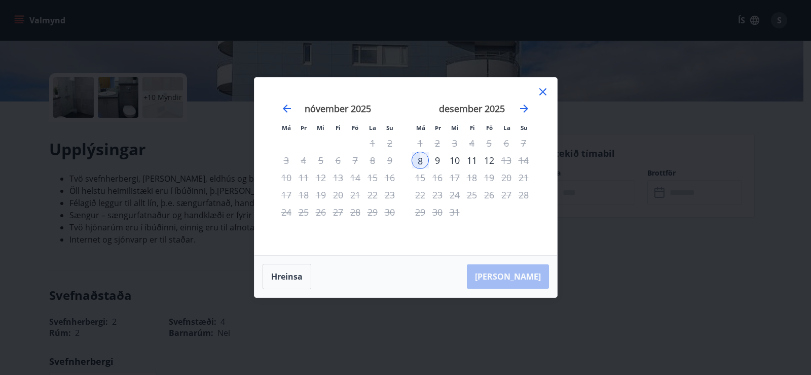
click at [540, 93] on icon at bounding box center [543, 92] width 12 height 12
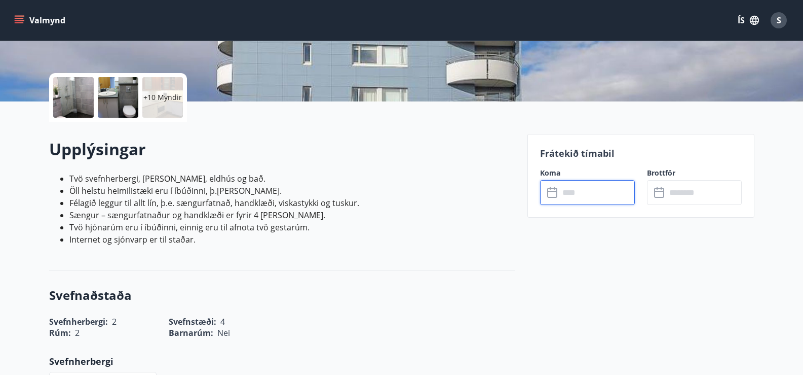
click at [592, 192] on input "text" at bounding box center [598, 192] width 76 height 25
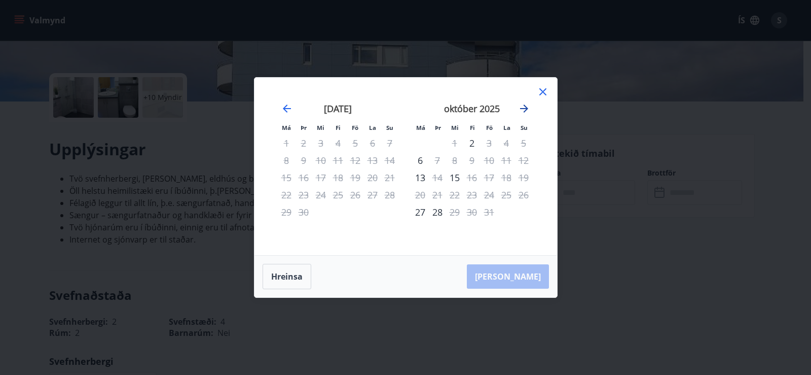
click at [526, 112] on icon "Move forward to switch to the next month." at bounding box center [524, 108] width 12 height 12
click at [507, 195] on div "22" at bounding box center [506, 194] width 17 height 17
click at [527, 104] on icon "Move forward to switch to the next month." at bounding box center [524, 108] width 12 height 12
click at [485, 143] on div "5" at bounding box center [489, 142] width 17 height 17
click at [423, 166] on div "8" at bounding box center [420, 160] width 17 height 17
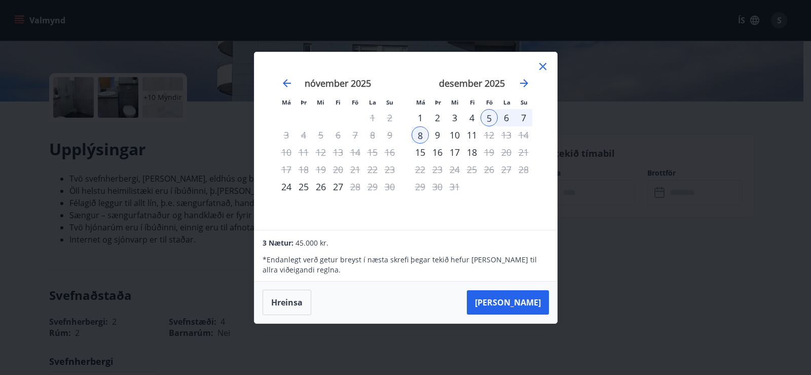
click at [540, 64] on icon at bounding box center [543, 66] width 12 height 12
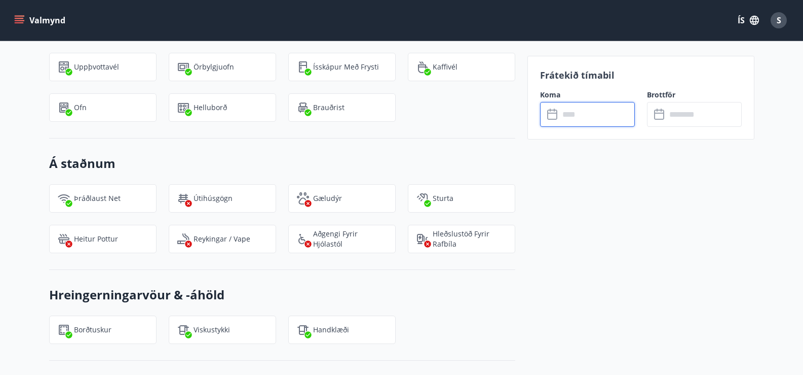
scroll to position [1318, 0]
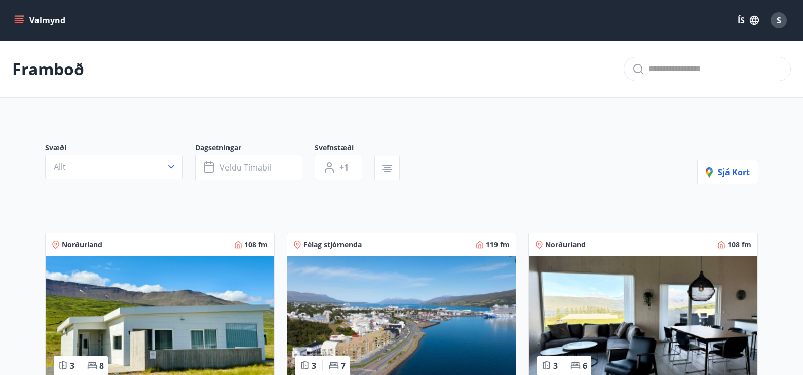
click at [21, 22] on icon "menu" at bounding box center [19, 20] width 10 height 10
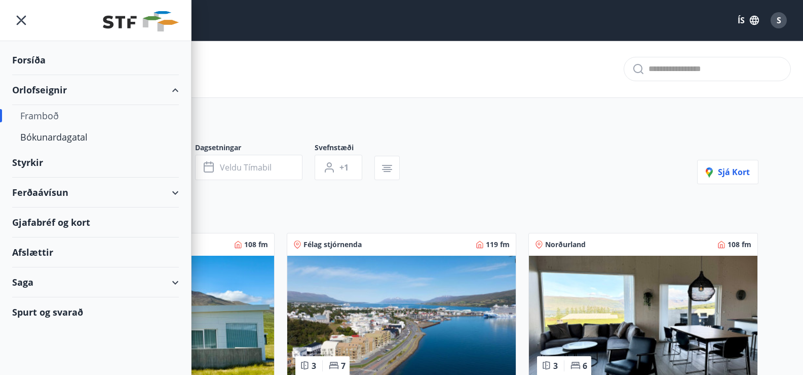
click at [42, 194] on div "Ferðaávísun" at bounding box center [95, 192] width 167 height 30
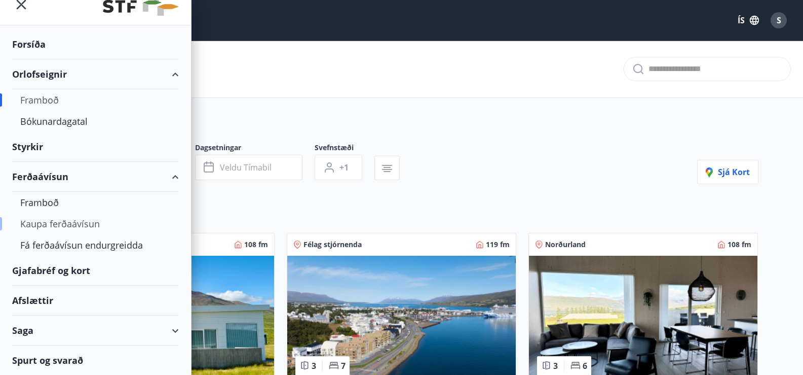
scroll to position [101, 0]
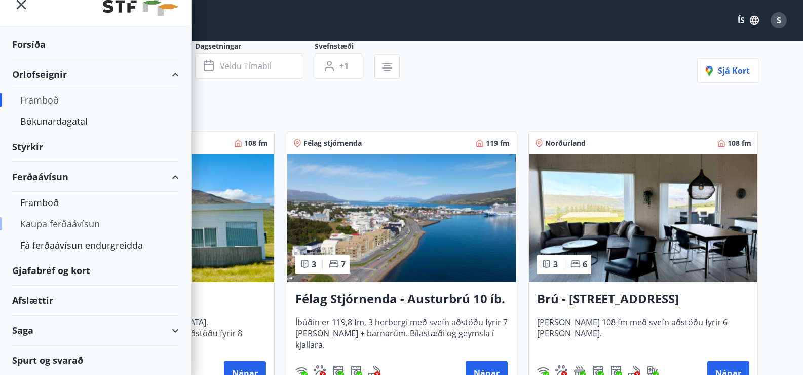
click at [68, 225] on div "Kaupa ferðaávísun" at bounding box center [95, 223] width 151 height 21
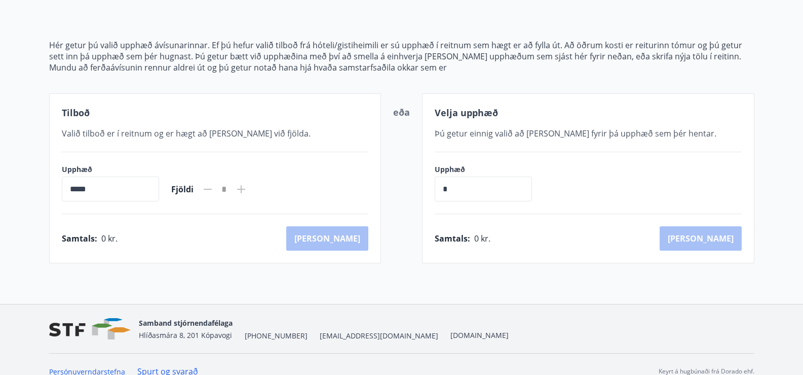
scroll to position [116, 0]
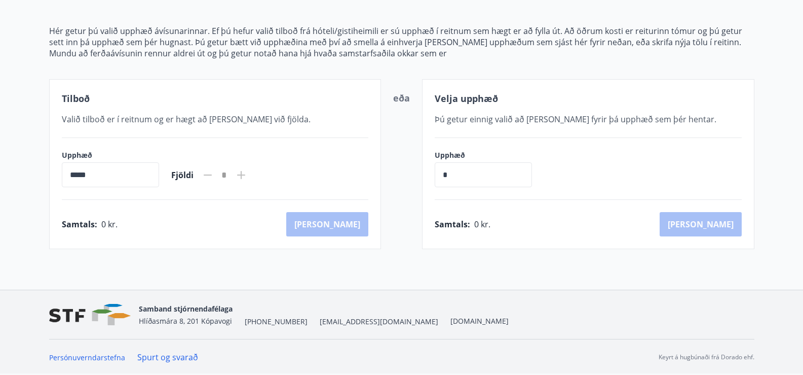
click at [131, 179] on input "*****" at bounding box center [110, 174] width 97 height 25
click at [445, 304] on nav "Samband stjórnendafélaga Hlíðasmára 8, 201 Kópavogi +354 553-5040 stf@stf.is ww…" at bounding box center [402, 314] width 706 height 24
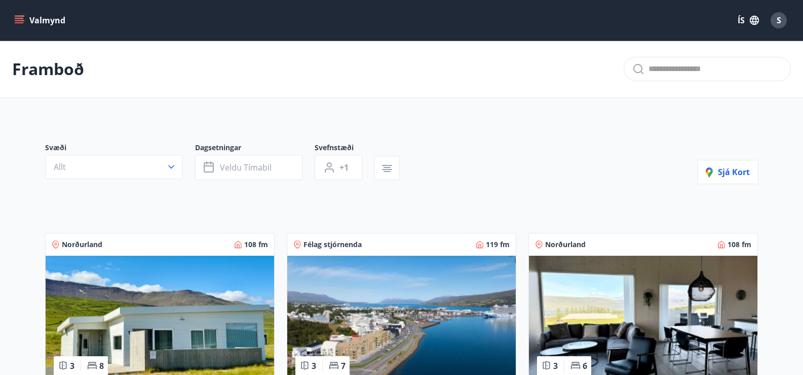
click at [60, 15] on button "Valmynd" at bounding box center [40, 20] width 57 height 18
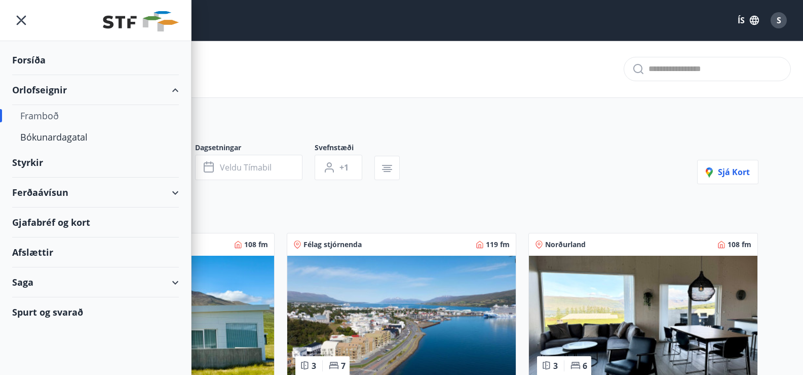
click at [44, 59] on div "Forsíða" at bounding box center [95, 60] width 167 height 30
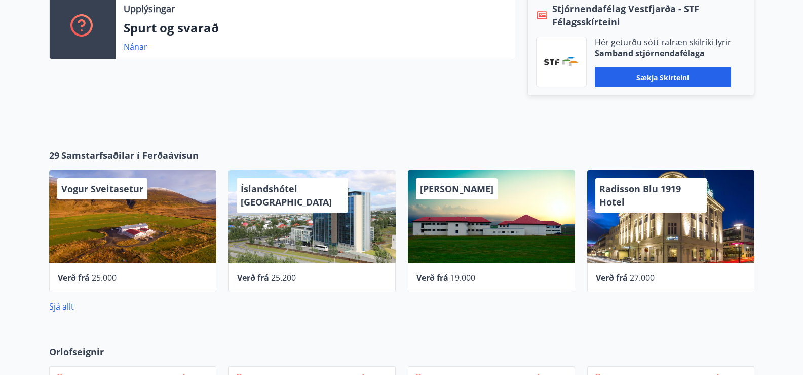
scroll to position [405, 0]
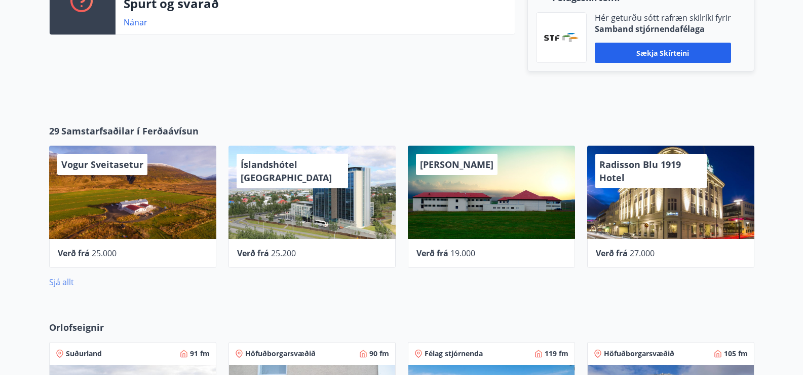
click at [60, 284] on link "Sjá allt" at bounding box center [61, 281] width 25 height 11
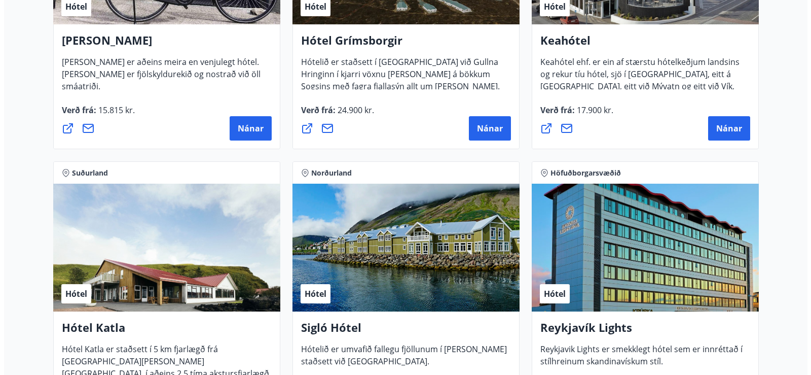
scroll to position [710, 0]
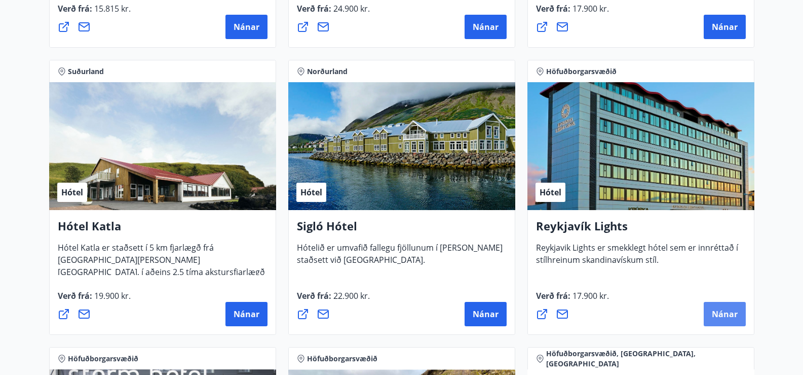
click at [725, 315] on span "Nánar" at bounding box center [725, 313] width 26 height 11
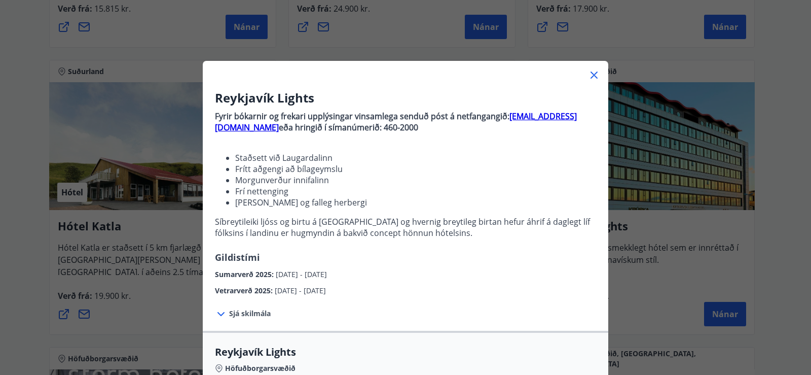
click at [229, 313] on span "Sjá skilmála" at bounding box center [250, 313] width 42 height 10
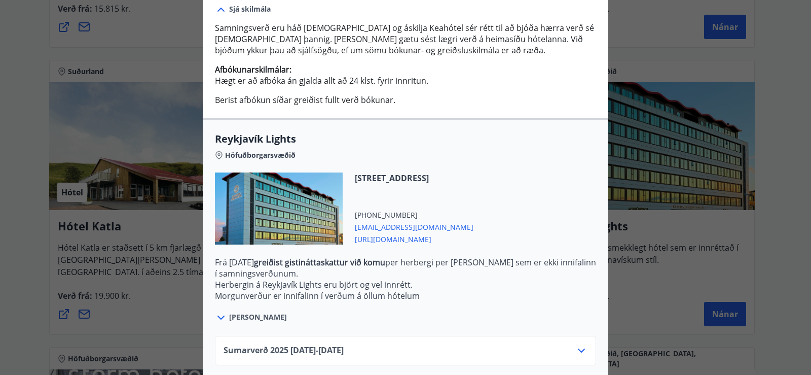
scroll to position [356, 0]
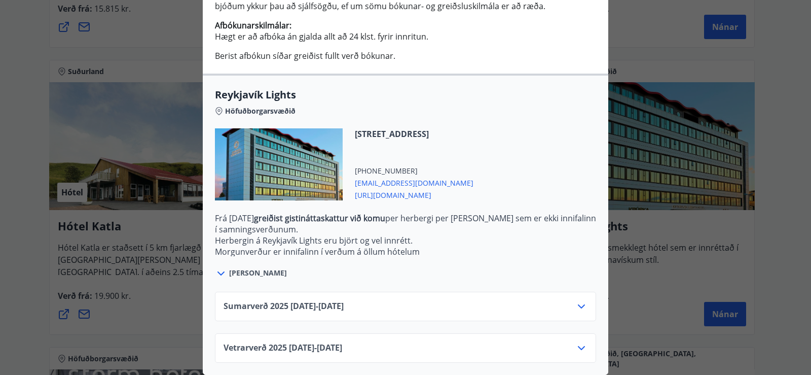
click at [577, 301] on icon at bounding box center [581, 306] width 12 height 12
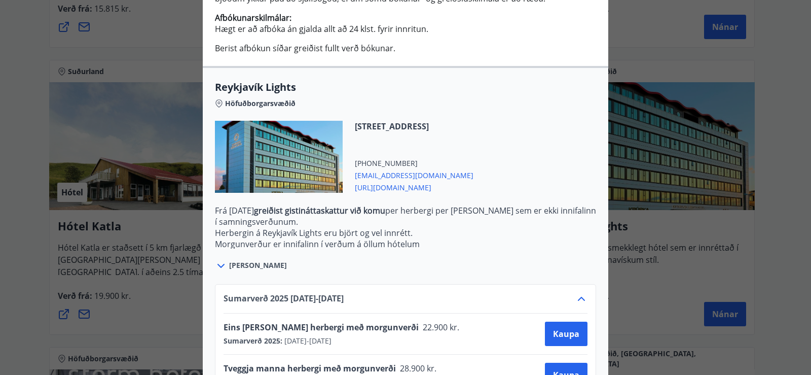
scroll to position [438, 0]
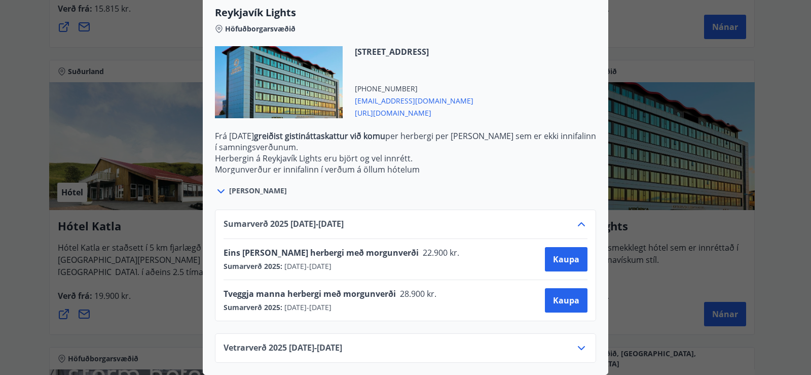
click at [154, 58] on div "Reykjavík Lights Fyrir bókarnir og frekari upplýsingar vinsamlega senduð póst á…" at bounding box center [405, 187] width 811 height 375
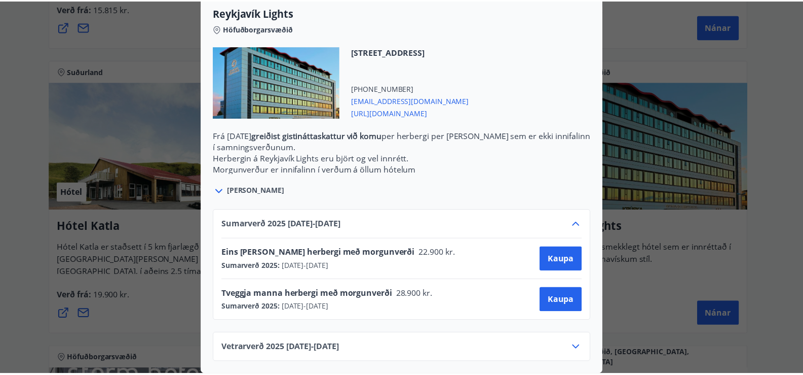
scroll to position [0, 0]
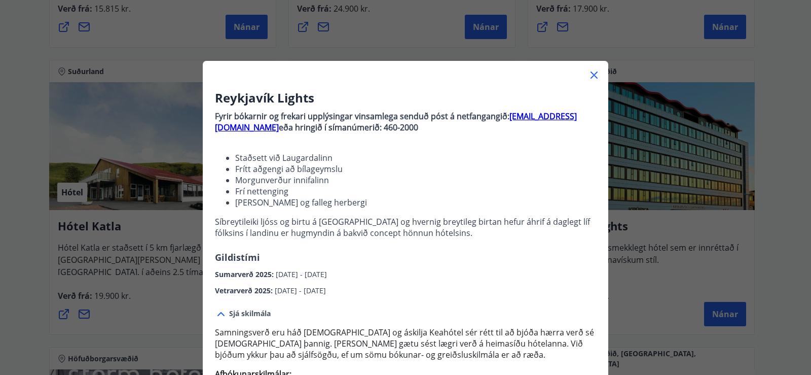
drag, startPoint x: 588, startPoint y: 78, endPoint x: 589, endPoint y: 67, distance: 11.2
click at [588, 78] on icon at bounding box center [594, 75] width 12 height 12
